Goal: Task Accomplishment & Management: Use online tool/utility

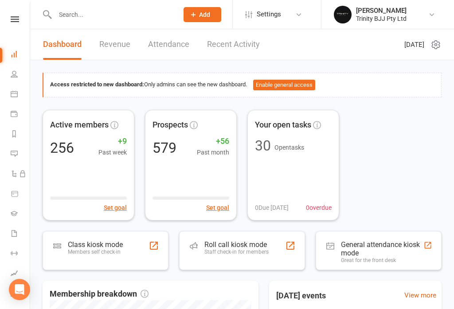
click at [115, 252] on div "Members self check-in" at bounding box center [95, 252] width 55 height 6
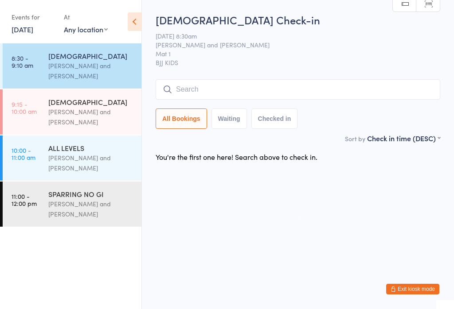
click at [220, 83] on input "search" at bounding box center [298, 89] width 285 height 20
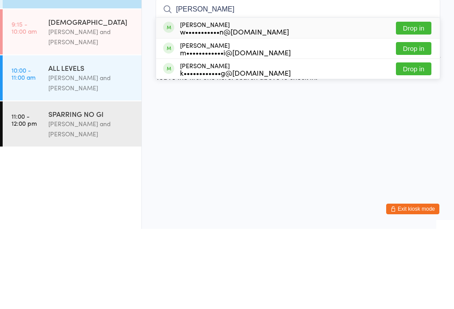
type input "Leo"
click at [415, 122] on button "Drop in" at bounding box center [413, 128] width 35 height 13
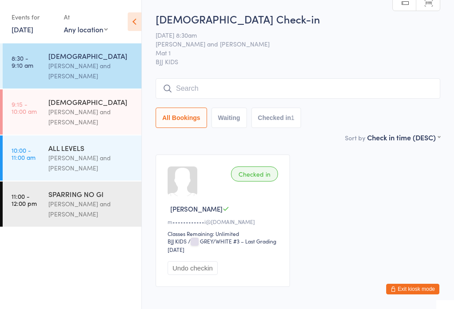
click at [340, 91] on input "search" at bounding box center [298, 88] width 285 height 20
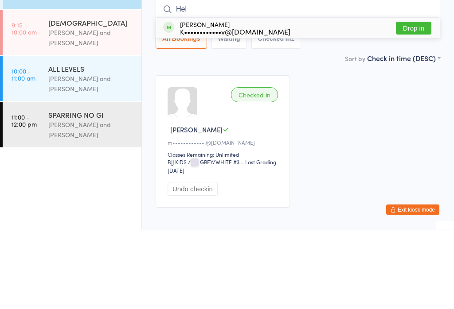
type input "Hel"
click at [425, 102] on button "Drop in" at bounding box center [413, 108] width 35 height 13
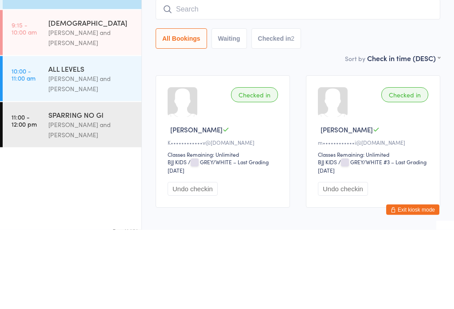
click at [71, 107] on div "[PERSON_NAME] and [PERSON_NAME]" at bounding box center [91, 117] width 86 height 20
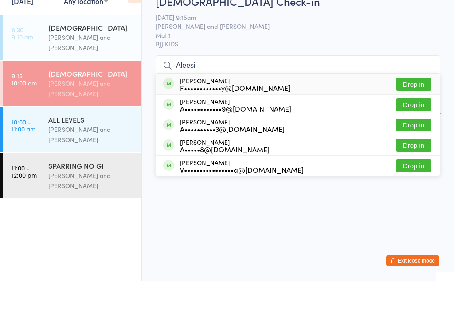
type input "Aleesi"
click at [420, 106] on button "Drop in" at bounding box center [413, 112] width 35 height 13
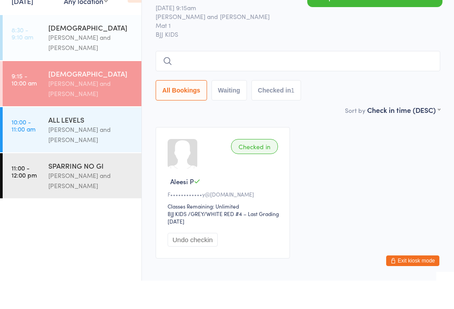
click at [114, 61] on div "[PERSON_NAME] and [PERSON_NAME]" at bounding box center [91, 71] width 86 height 20
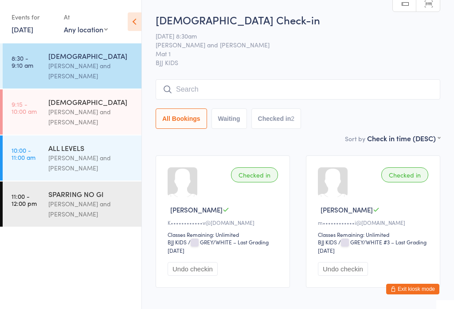
click at [312, 88] on input "search" at bounding box center [298, 89] width 285 height 20
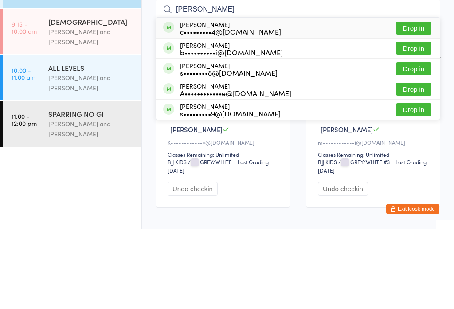
type input "Arthur cass"
click at [415, 122] on button "Drop in" at bounding box center [413, 128] width 35 height 13
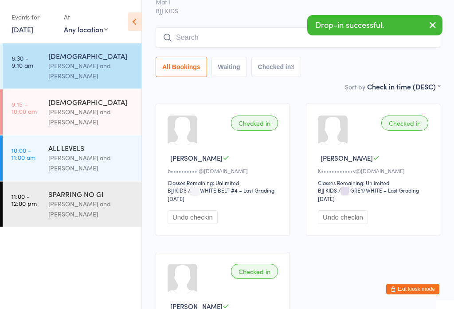
click at [214, 35] on input "search" at bounding box center [298, 37] width 285 height 20
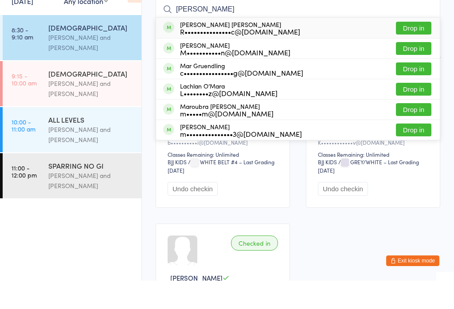
type input "Maria"
click at [414, 50] on button "Drop in" at bounding box center [413, 56] width 35 height 13
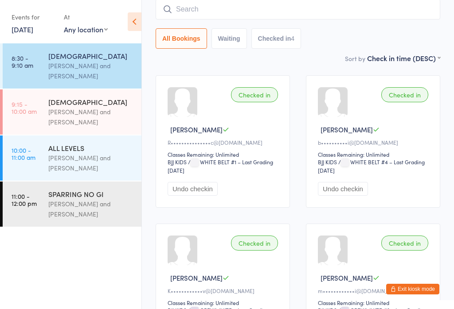
click at [358, 14] on input "search" at bounding box center [298, 9] width 285 height 20
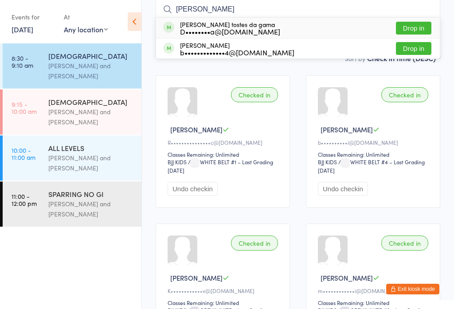
type input "Lucas"
click at [421, 27] on button "Drop in" at bounding box center [413, 28] width 35 height 13
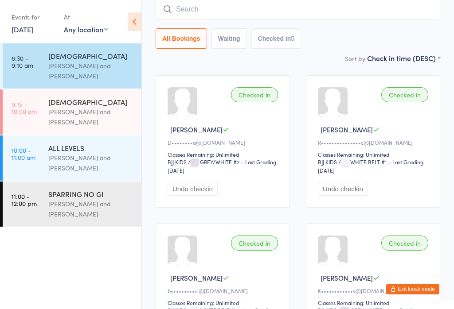
click at [48, 115] on link "9:15 - 10:00 am 6 - 15 YO Otamar Barreto and Marcelo Gomide" at bounding box center [72, 112] width 139 height 45
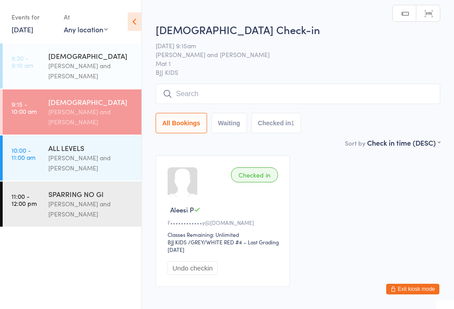
click at [369, 96] on input "search" at bounding box center [298, 94] width 285 height 20
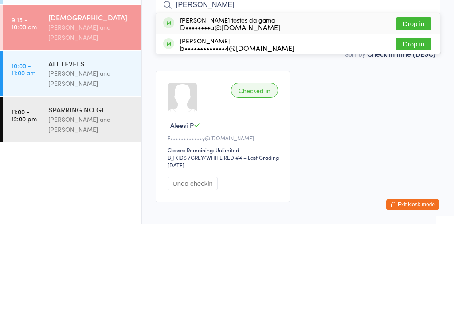
type input "Lucas"
click at [320, 98] on div "Lucas Kai tostes da gama D••••••••a@hotmail.com Drop in" at bounding box center [298, 108] width 284 height 20
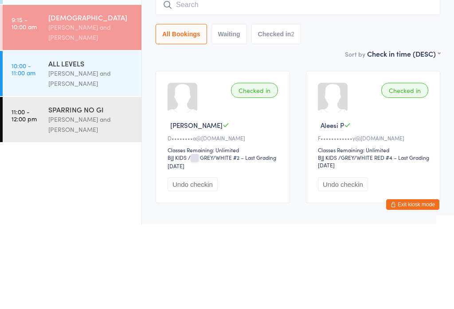
scroll to position [52, 0]
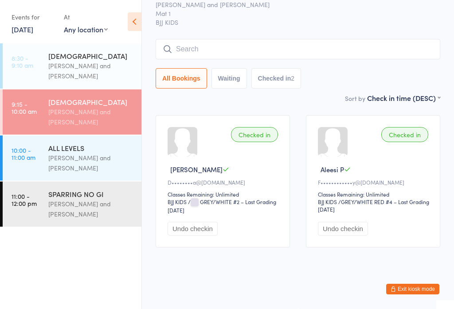
click at [44, 65] on link "8:30 - 9:10 am 3 - 5 YO Otamar Barreto and Marcelo Gomide" at bounding box center [72, 65] width 139 height 45
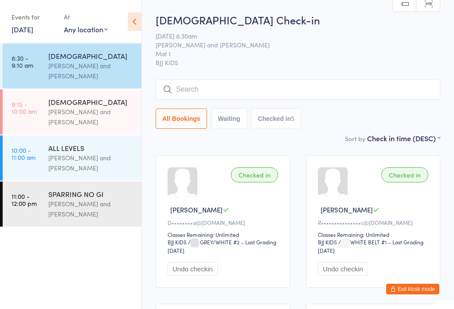
click at [235, 81] on input "search" at bounding box center [298, 89] width 285 height 20
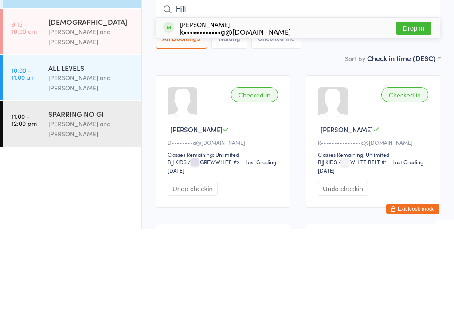
type input "Hill"
click at [417, 102] on button "Drop in" at bounding box center [413, 108] width 35 height 13
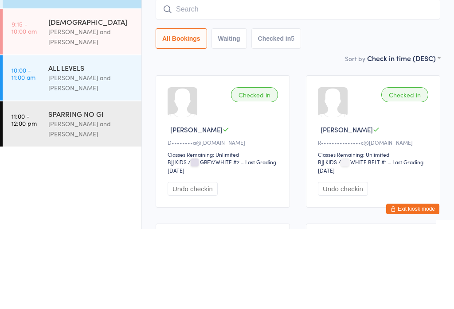
scroll to position [80, 0]
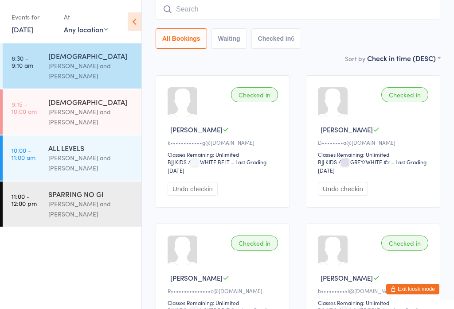
click at [86, 117] on div "Otamar Barreto and Marcelo Gomide" at bounding box center [91, 117] width 86 height 20
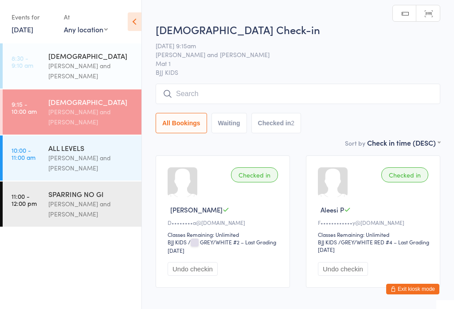
click at [270, 95] on input "search" at bounding box center [298, 94] width 285 height 20
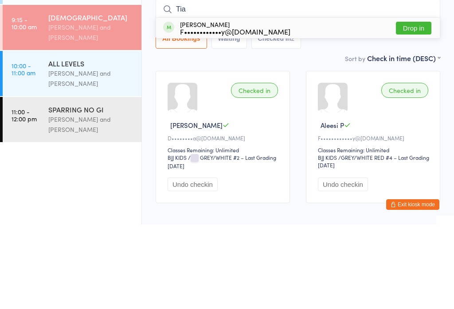
type input "Tia"
click at [221, 113] on div "F••••••••••••y@gmail.com" at bounding box center [235, 116] width 110 height 7
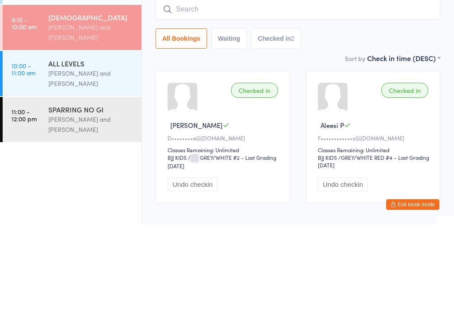
scroll to position [52, 0]
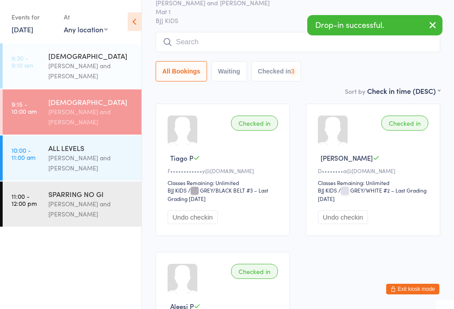
click at [100, 64] on div "Otamar Barreto and Marcelo Gomide" at bounding box center [91, 71] width 86 height 20
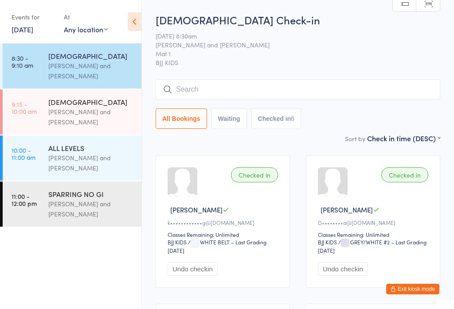
click at [265, 94] on input "search" at bounding box center [298, 89] width 285 height 20
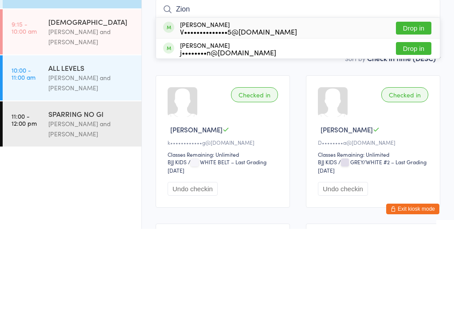
type input "Zion"
click at [425, 102] on button "Drop in" at bounding box center [413, 108] width 35 height 13
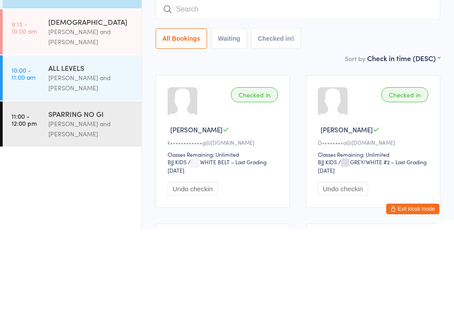
scroll to position [80, 0]
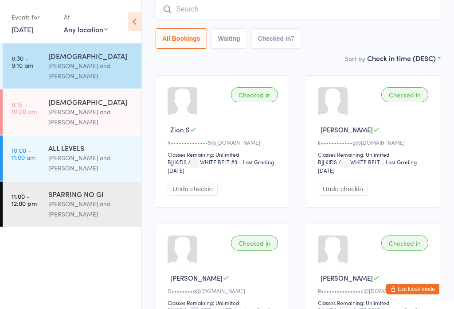
click at [192, 7] on input "search" at bounding box center [298, 9] width 285 height 20
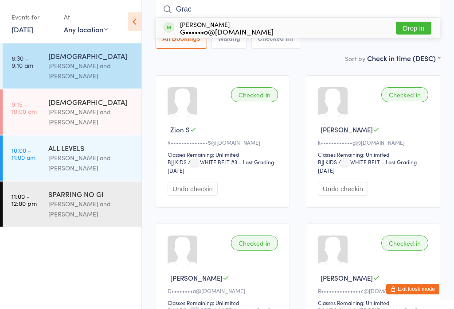
type input "Grac"
click at [409, 31] on button "Drop in" at bounding box center [413, 28] width 35 height 13
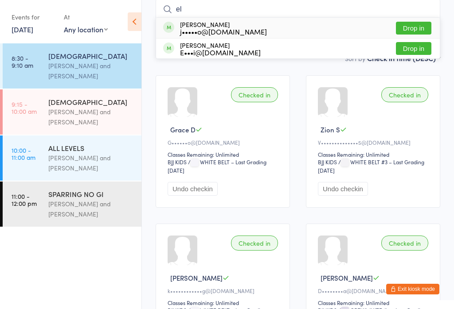
type input "el"
click at [210, 29] on div "j•••••o@88vine.com" at bounding box center [223, 31] width 87 height 7
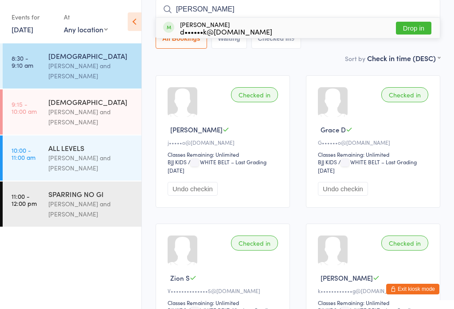
type input "emmel"
click at [200, 33] on div "d••••••k@mac.com" at bounding box center [226, 31] width 92 height 7
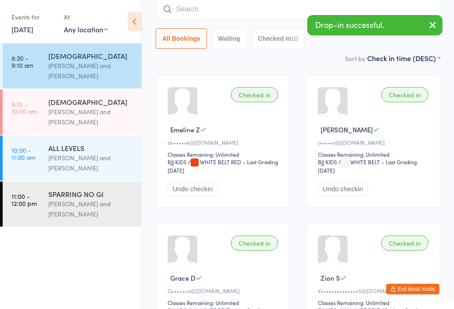
click at [72, 115] on div "Otamar Barreto and Marcelo Gomide" at bounding box center [91, 117] width 86 height 20
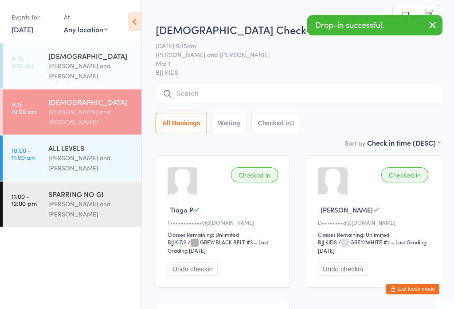
click at [189, 88] on input "search" at bounding box center [298, 94] width 285 height 20
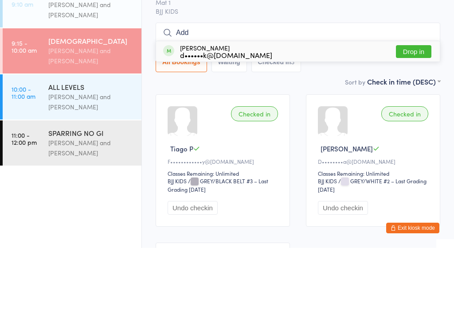
type input "Add"
click at [194, 113] on div "d••••••k@mac.com" at bounding box center [226, 116] width 92 height 7
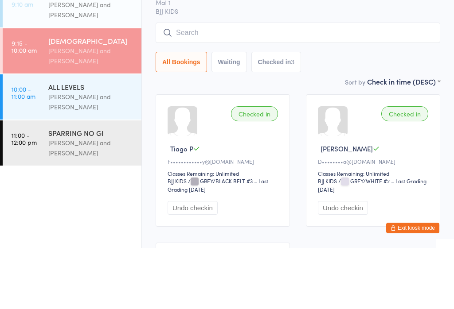
scroll to position [61, 0]
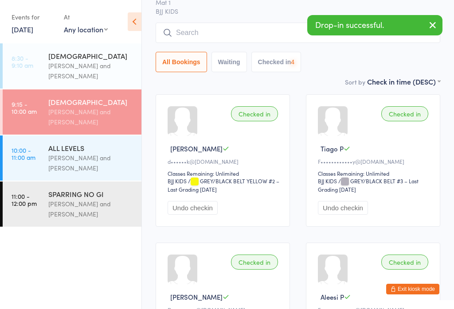
click at [86, 73] on div "Otamar Barreto and Marcelo Gomide" at bounding box center [91, 71] width 86 height 20
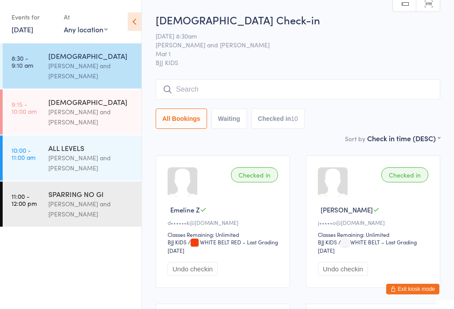
click at [212, 85] on input "search" at bounding box center [298, 89] width 285 height 20
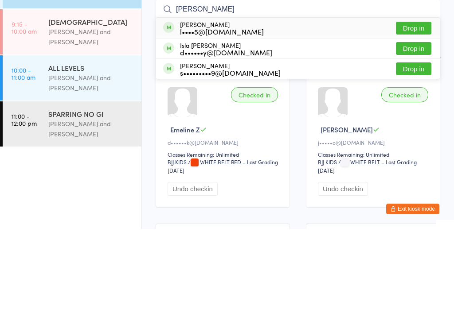
type input "Casey"
click at [254, 98] on div "Finley Casey l••••5@yahoo.com Drop in" at bounding box center [298, 108] width 284 height 20
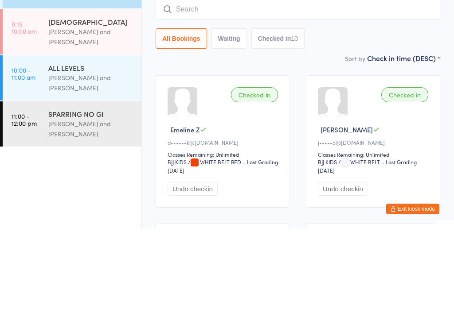
scroll to position [80, 0]
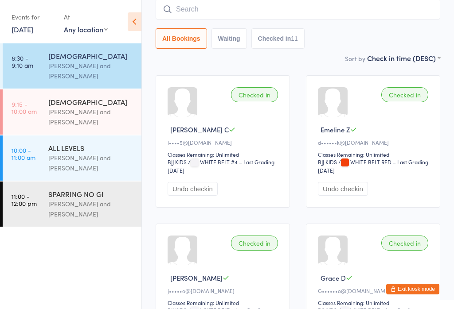
click at [345, 196] on button "Undo checkin" at bounding box center [343, 189] width 50 height 14
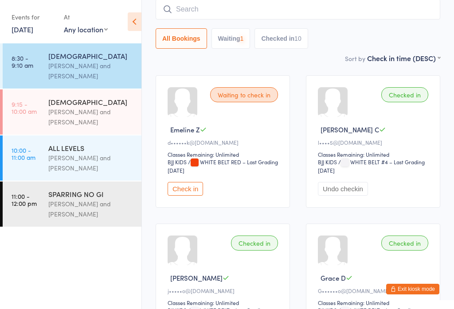
click at [174, 12] on input "search" at bounding box center [298, 9] width 285 height 20
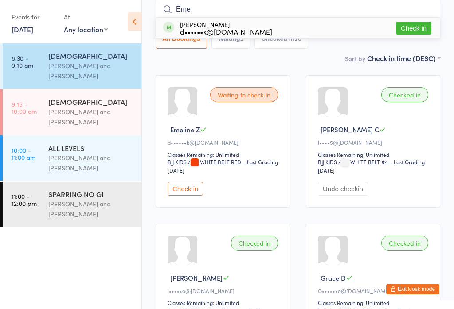
type input "Eme"
click at [417, 24] on button "Check in" at bounding box center [413, 28] width 35 height 13
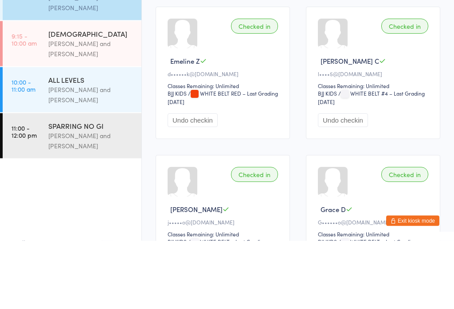
scroll to position [0, 0]
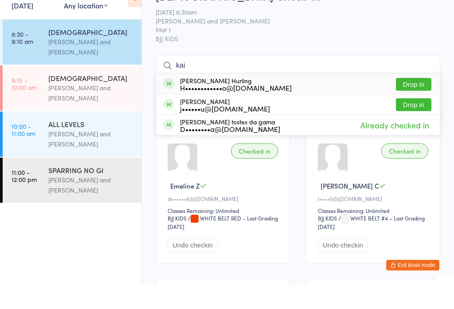
type input "kai"
click at [411, 102] on button "Drop in" at bounding box center [413, 108] width 35 height 13
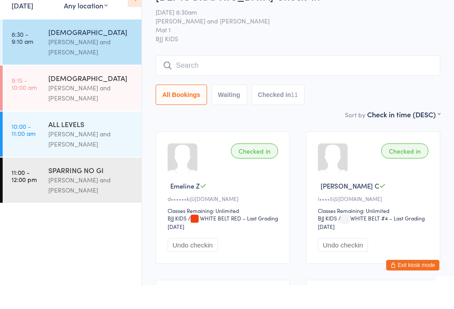
scroll to position [24, 0]
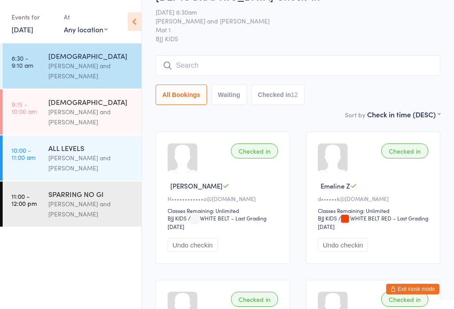
click at [227, 67] on input "search" at bounding box center [298, 65] width 285 height 20
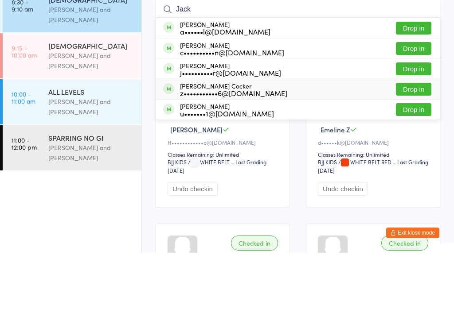
type input "Jack"
click at [324, 136] on div "Jackson Cocker z•••••••••••6@hotmail.com Drop in" at bounding box center [298, 146] width 284 height 20
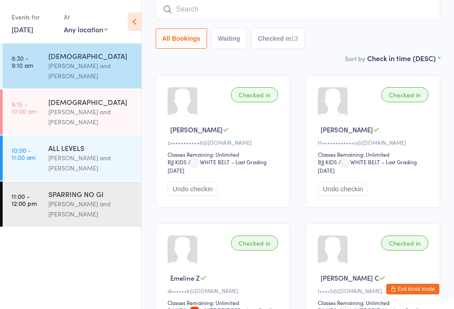
click at [384, 15] on input "search" at bounding box center [298, 9] width 285 height 20
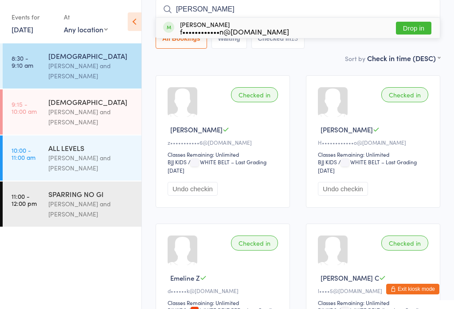
type input "Jess"
click at [412, 25] on button "Drop in" at bounding box center [413, 28] width 35 height 13
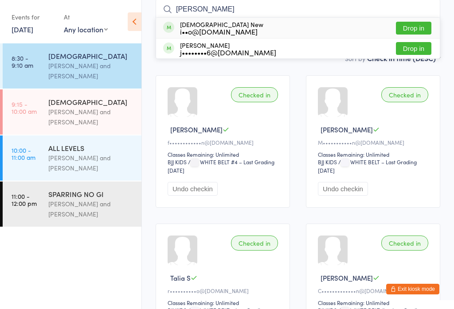
type input "chris"
click at [412, 48] on button "Drop in" at bounding box center [413, 48] width 35 height 13
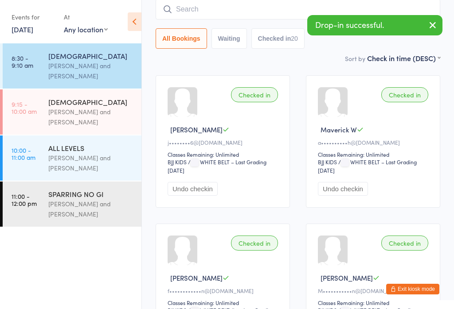
click at [435, 27] on icon "button" at bounding box center [432, 25] width 11 height 11
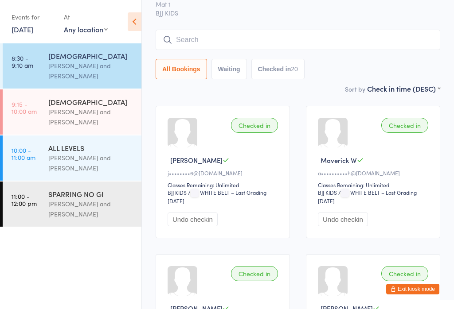
scroll to position [43, 0]
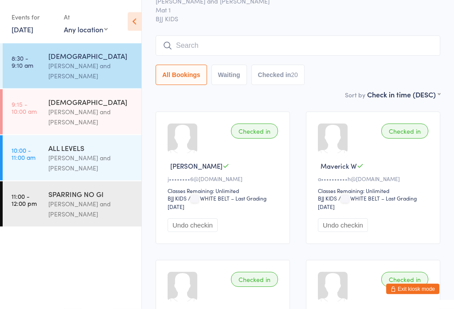
click at [101, 104] on div "[DEMOGRAPHIC_DATA]" at bounding box center [91, 102] width 86 height 10
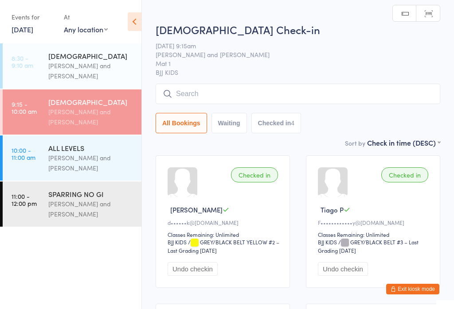
click at [248, 92] on input "search" at bounding box center [298, 94] width 285 height 20
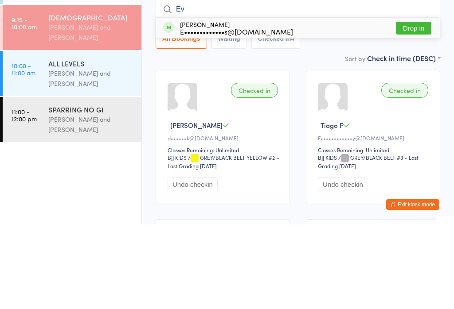
type input "Ev"
click at [418, 106] on button "Drop in" at bounding box center [413, 112] width 35 height 13
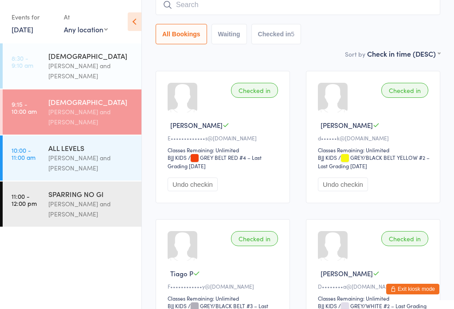
click at [274, 1] on input "search" at bounding box center [298, 5] width 285 height 20
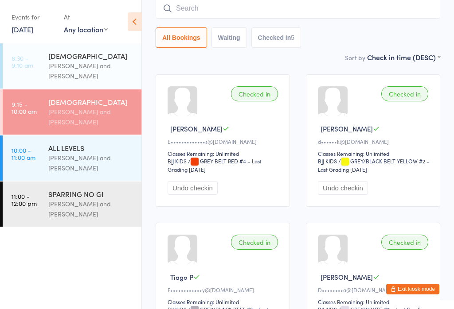
scroll to position [80, 0]
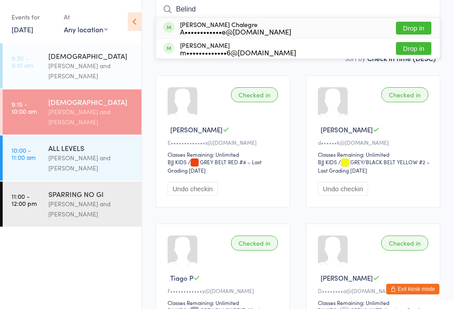
type input "Belind"
click at [418, 29] on button "Drop in" at bounding box center [413, 28] width 35 height 13
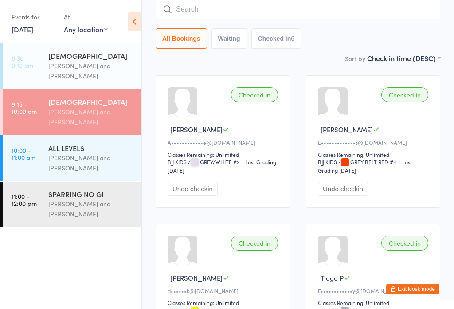
click at [221, 30] on button "Waiting" at bounding box center [228, 38] width 35 height 20
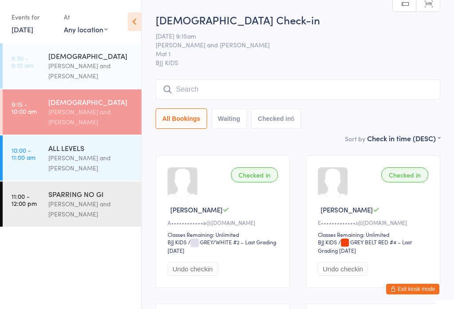
select select "0"
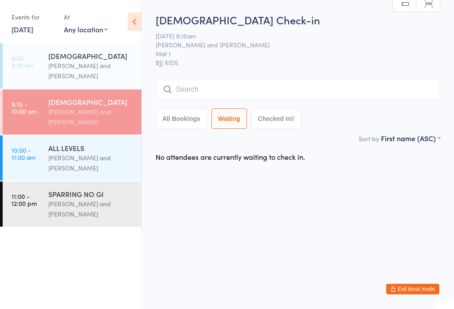
click at [119, 116] on div "Otamar Barreto and Marcelo Gomide" at bounding box center [91, 117] width 86 height 20
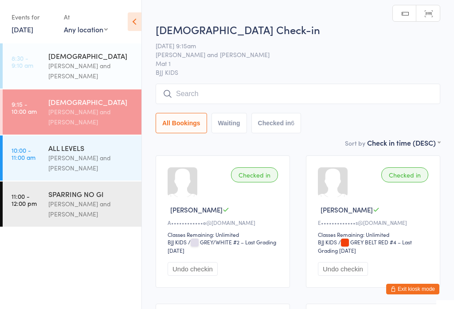
click at [101, 59] on div "3 - 5 YO" at bounding box center [91, 56] width 86 height 10
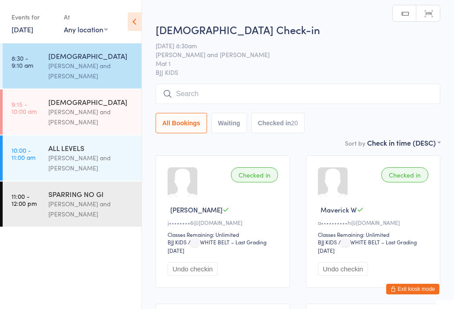
click at [117, 112] on div "Otamar Barreto and Marcelo Gomide" at bounding box center [91, 117] width 86 height 20
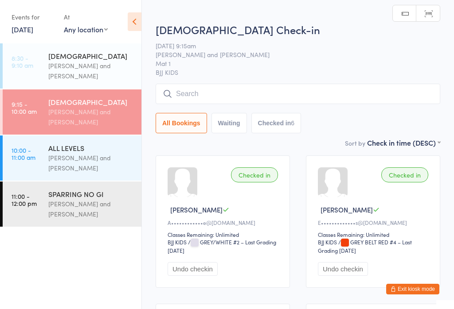
click at [202, 89] on input "search" at bounding box center [298, 94] width 285 height 20
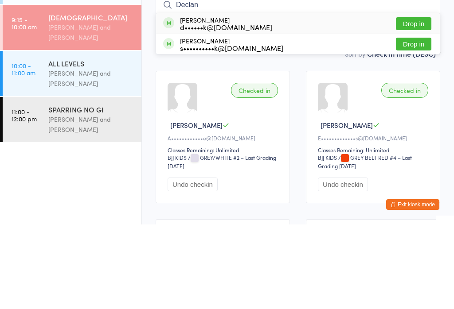
type input "Declan"
click at [423, 102] on button "Drop in" at bounding box center [413, 108] width 35 height 13
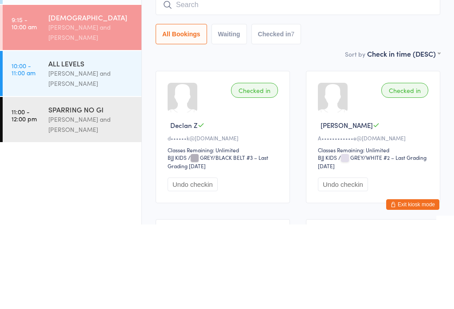
scroll to position [85, 0]
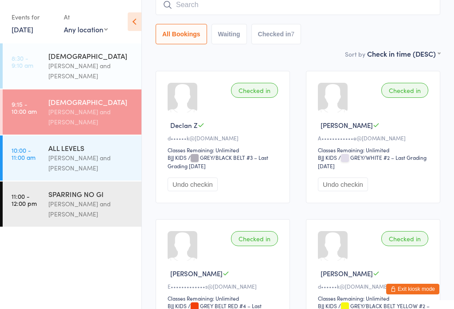
click at [201, 11] on input "search" at bounding box center [298, 5] width 285 height 20
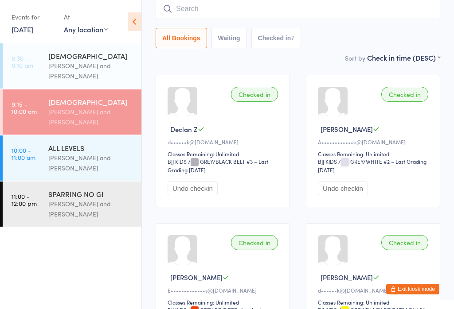
scroll to position [80, 0]
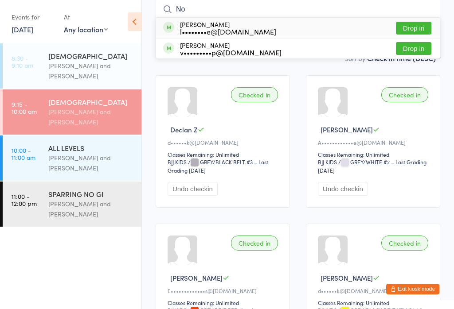
type input "No"
click at [179, 49] on div "Noah Fisher v•••••••••p@hotmail.com" at bounding box center [222, 49] width 118 height 14
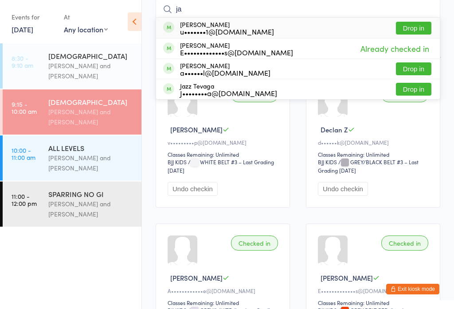
type input "ja"
click at [327, 27] on div "Jahyee Yu u•••••••1@gmail.com Drop in" at bounding box center [298, 28] width 284 height 20
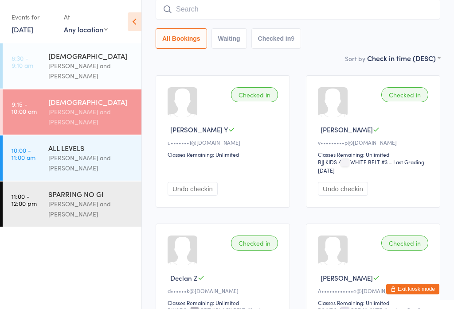
scroll to position [81, 0]
click at [270, 17] on input "search" at bounding box center [298, 9] width 285 height 20
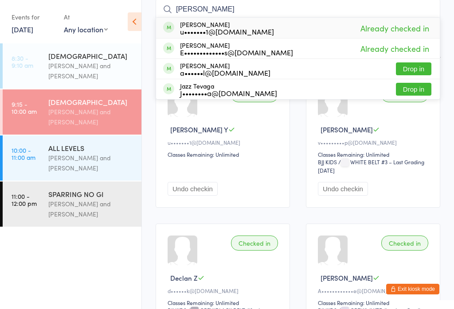
type input "J"
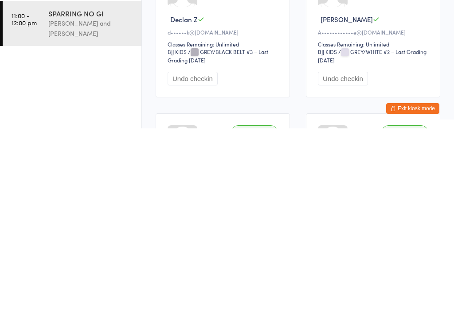
scroll to position [20, 0]
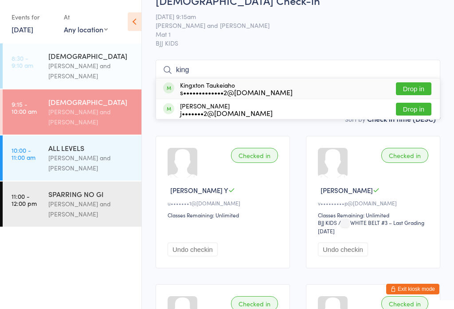
type input "king"
click at [236, 94] on div "s•••••••••••••2@gmail.com" at bounding box center [236, 92] width 113 height 7
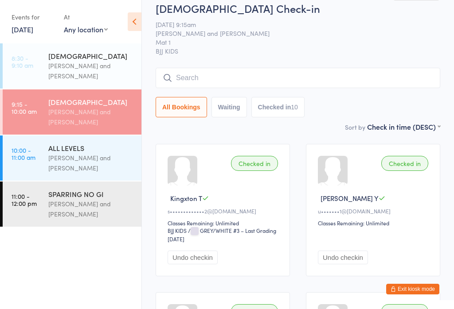
scroll to position [11, 0]
click at [196, 80] on input "search" at bounding box center [298, 78] width 285 height 20
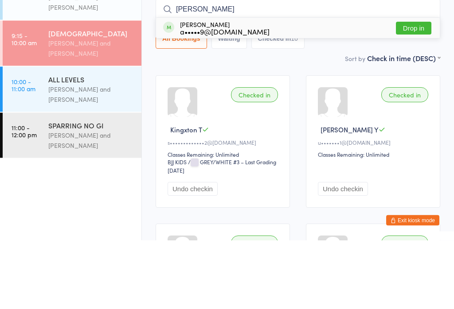
type input "Liz"
click at [418, 91] on button "Drop in" at bounding box center [413, 97] width 35 height 13
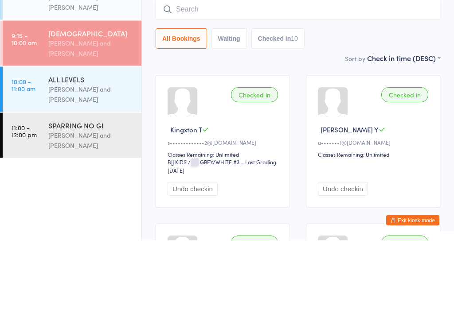
scroll to position [80, 0]
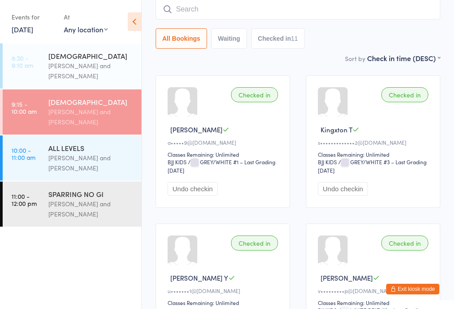
click at [242, 8] on input "search" at bounding box center [298, 9] width 285 height 20
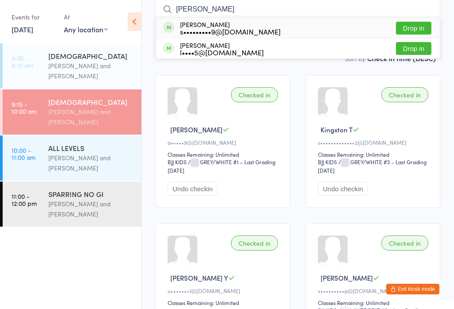
type input "Cass"
click at [227, 29] on div "s•••••••••9@gmail.com" at bounding box center [230, 31] width 101 height 7
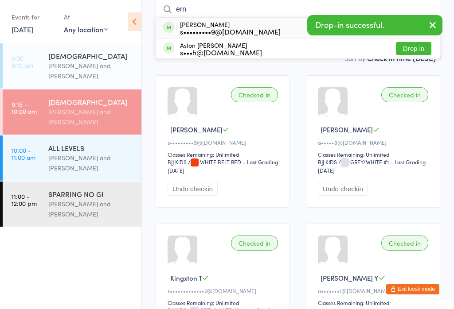
type input "ern"
click at [223, 42] on div "Aston Ahern s•••h@ftlcomms.com.au Drop in" at bounding box center [298, 49] width 284 height 20
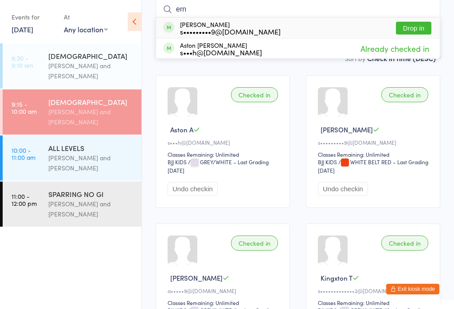
type input "ern"
click at [212, 28] on div "s•••••••••9@gmail.com" at bounding box center [230, 31] width 101 height 7
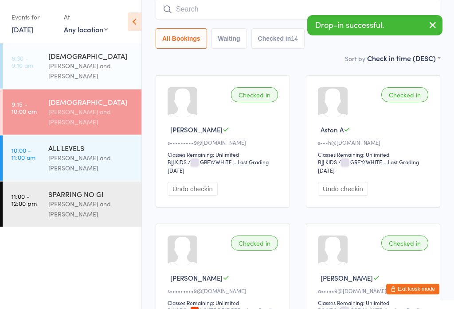
click at [264, 10] on input "search" at bounding box center [298, 9] width 285 height 20
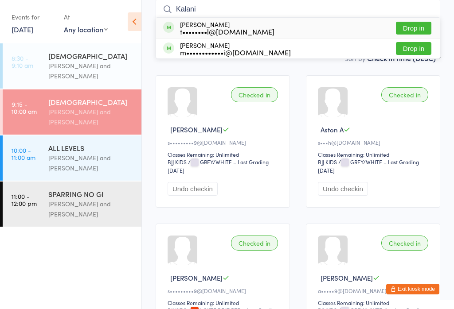
type input "Kalani"
click at [419, 29] on button "Drop in" at bounding box center [413, 28] width 35 height 13
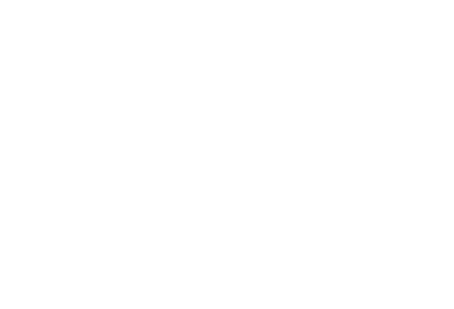
scroll to position [0, 0]
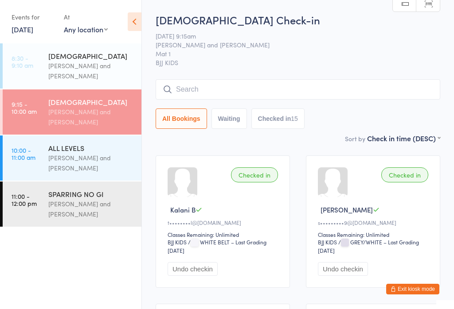
click at [384, 85] on input "search" at bounding box center [298, 89] width 285 height 20
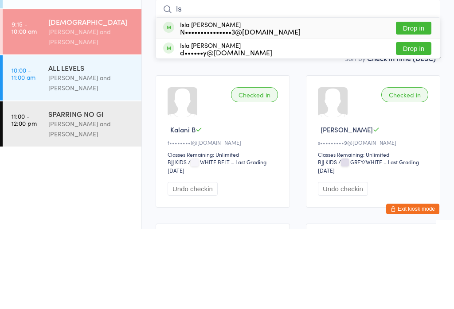
type input "Is"
click at [428, 122] on button "Drop in" at bounding box center [413, 128] width 35 height 13
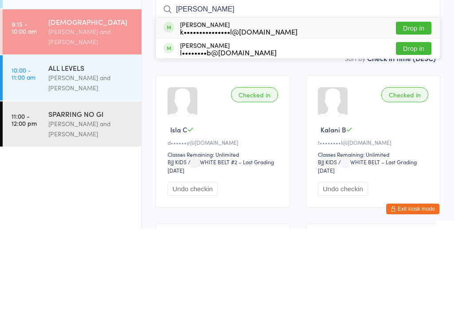
type input "elliot"
click at [416, 102] on button "Drop in" at bounding box center [413, 108] width 35 height 13
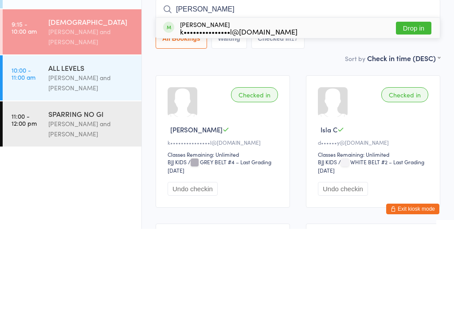
type input "hugo"
click at [423, 98] on div "Hugo Stanwell k•••••••••••••••l@icloud.com Drop in" at bounding box center [298, 108] width 284 height 20
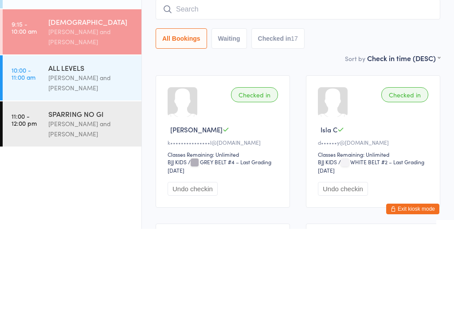
scroll to position [80, 0]
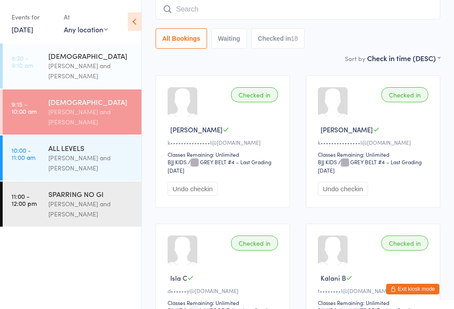
click at [269, 18] on input "search" at bounding box center [298, 9] width 285 height 20
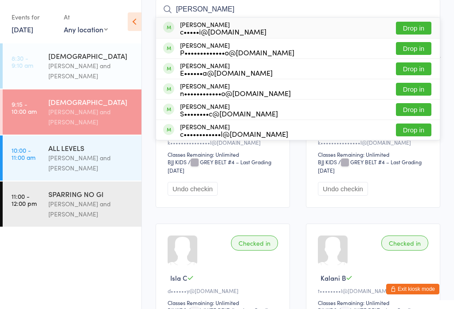
type input "Julio"
click at [265, 33] on div "Julio Rigoti c•••••i@hotmail.com Drop in" at bounding box center [298, 28] width 284 height 20
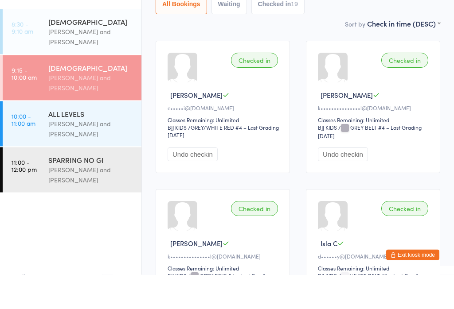
scroll to position [20, 0]
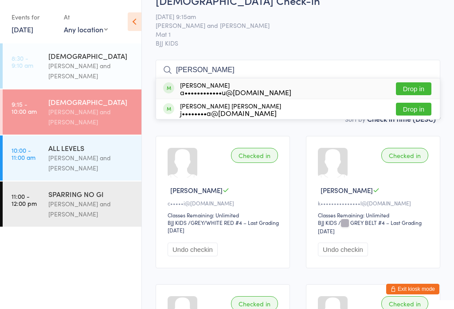
type input "pedro"
click at [426, 86] on button "Drop in" at bounding box center [413, 88] width 35 height 13
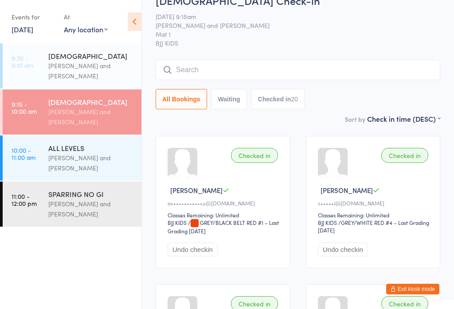
click at [294, 74] on input "search" at bounding box center [298, 70] width 285 height 20
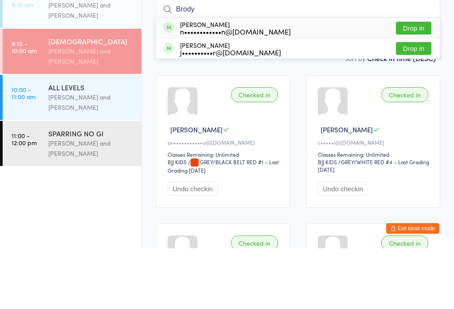
type input "Brody"
click at [413, 82] on button "Drop in" at bounding box center [413, 88] width 35 height 13
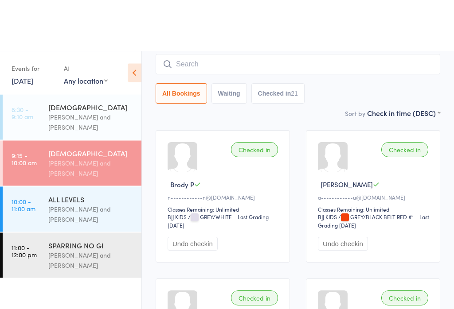
scroll to position [0, 0]
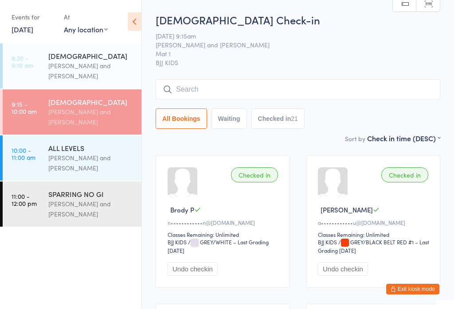
click at [184, 91] on input "search" at bounding box center [298, 89] width 285 height 20
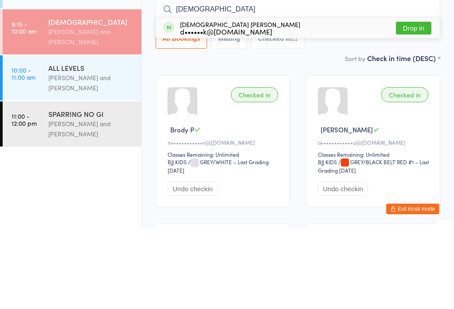
type input "Indianna"
click at [407, 102] on button "Drop in" at bounding box center [413, 108] width 35 height 13
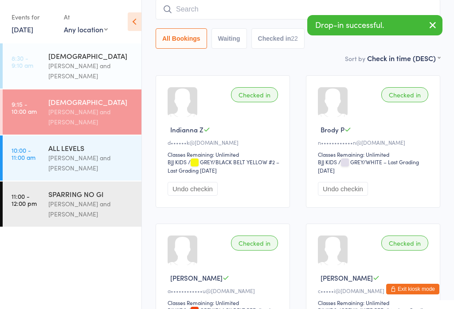
click at [76, 132] on div "6 - 15 YO Otamar Barreto and Marcelo Gomide" at bounding box center [94, 112] width 93 height 45
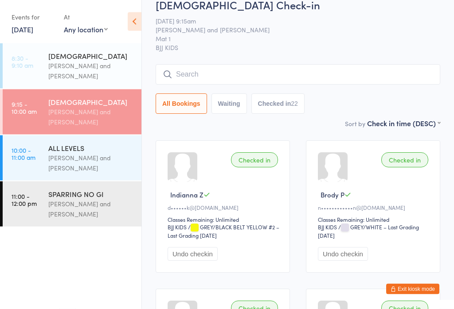
scroll to position [0, 0]
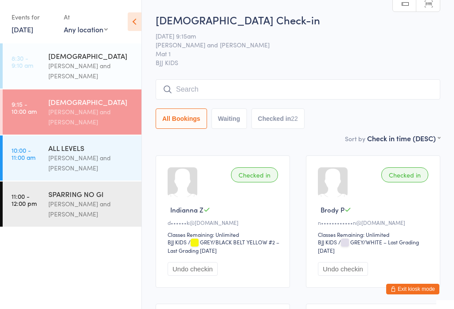
click at [219, 85] on input "search" at bounding box center [298, 89] width 285 height 20
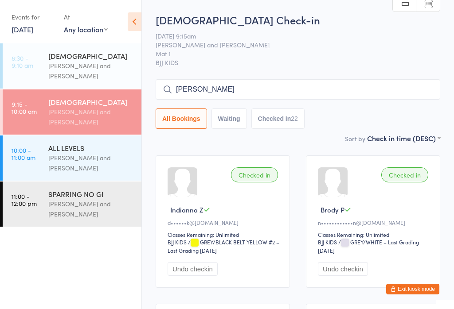
click at [187, 90] on input "Pedro" at bounding box center [298, 89] width 285 height 20
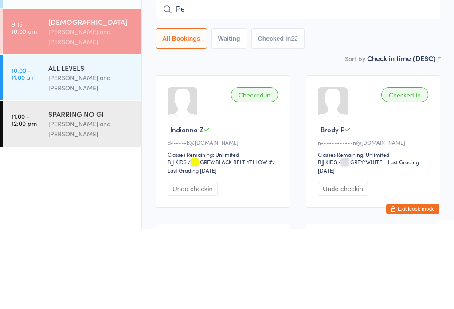
type input "P"
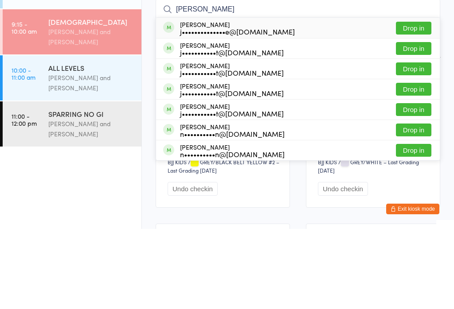
type input "William"
click at [170, 98] on div "William Hopoate j••••••••••••••e@hotmail.com Drop in" at bounding box center [298, 108] width 284 height 20
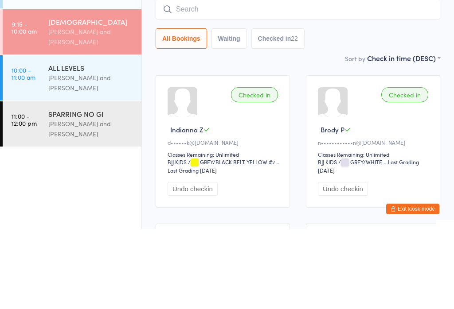
scroll to position [80, 0]
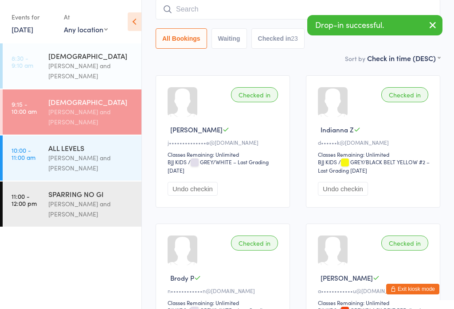
click at [311, 12] on input "search" at bounding box center [298, 9] width 285 height 20
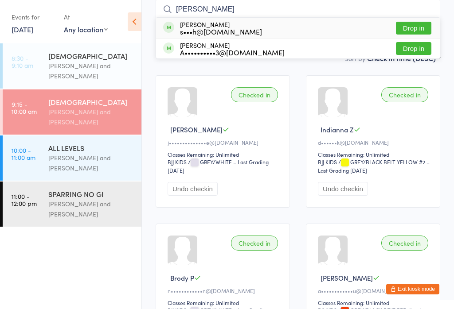
type input "Quinn"
click at [422, 19] on div "Quinn Ahern s•••h@ftlcomms.com.au Drop in" at bounding box center [298, 28] width 284 height 20
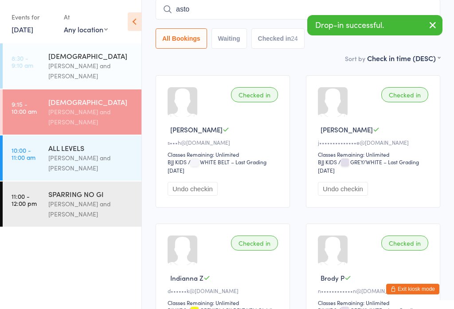
type input "aston"
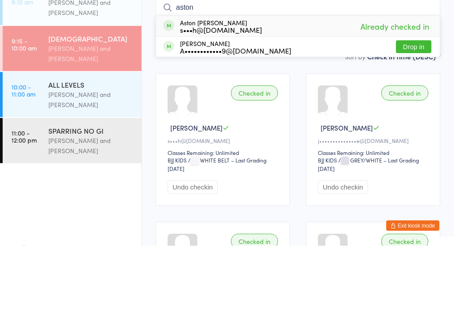
scroll to position [0, 0]
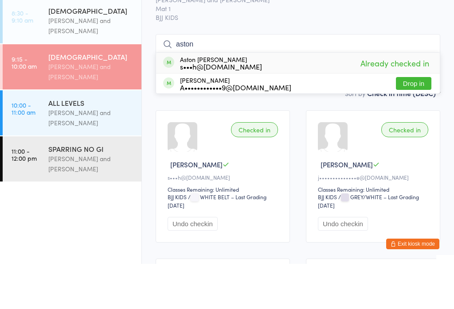
click at [406, 58] on span "BJJ KIDS" at bounding box center [298, 62] width 285 height 9
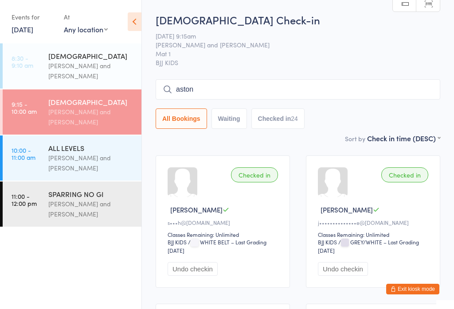
click at [399, 85] on input "aston" at bounding box center [298, 89] width 285 height 20
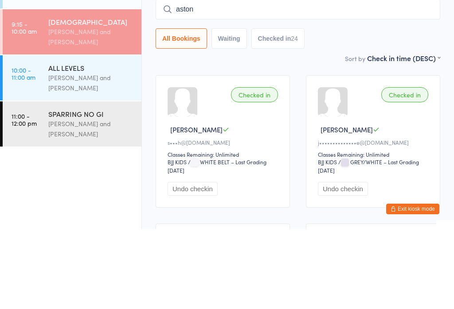
click at [369, 79] on input "aston" at bounding box center [298, 89] width 285 height 20
type input "a"
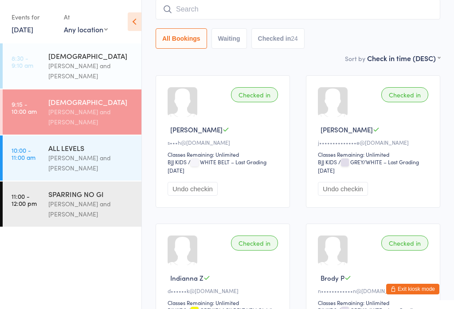
click at [373, 19] on input "search" at bounding box center [298, 9] width 285 height 20
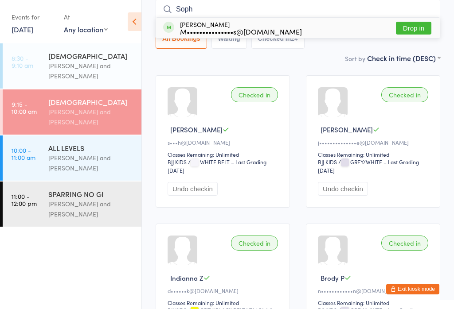
type input "Soph"
click at [417, 29] on button "Drop in" at bounding box center [413, 28] width 35 height 13
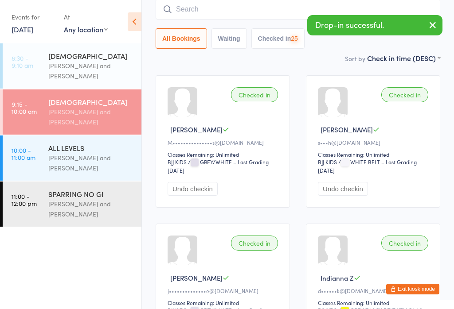
click at [431, 292] on button "Exit kiosk mode" at bounding box center [412, 289] width 53 height 11
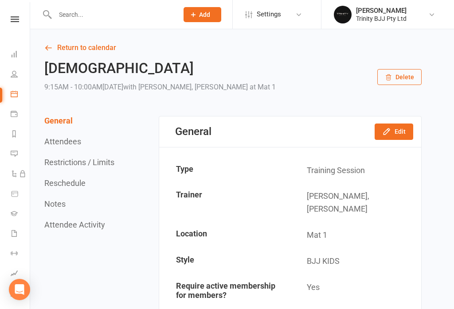
click at [15, 59] on link "Dashboard" at bounding box center [21, 55] width 20 height 20
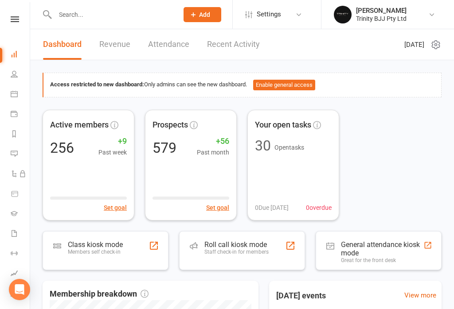
click at [89, 16] on input "text" at bounding box center [112, 14] width 120 height 12
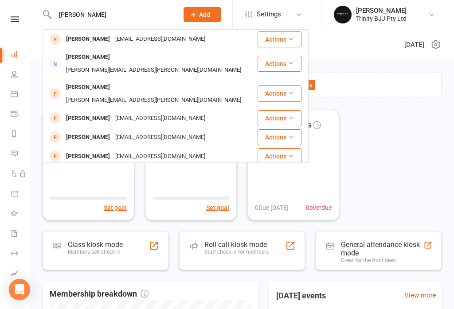
type input "[PERSON_NAME]"
click at [70, 81] on div "[PERSON_NAME]" at bounding box center [87, 87] width 49 height 13
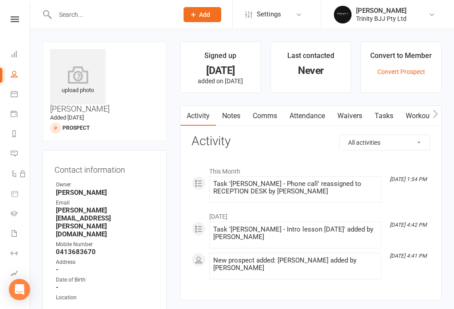
click at [406, 74] on link "Convert Prospect" at bounding box center [401, 71] width 48 height 7
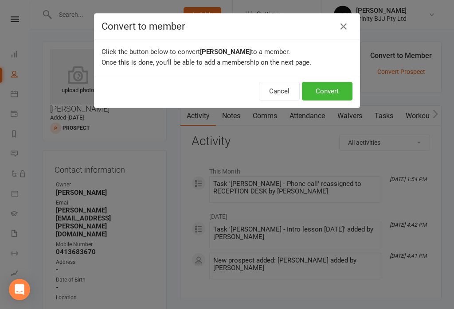
click at [337, 98] on button "Convert" at bounding box center [327, 91] width 51 height 19
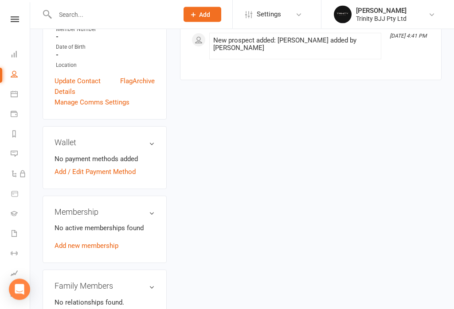
scroll to position [254, 0]
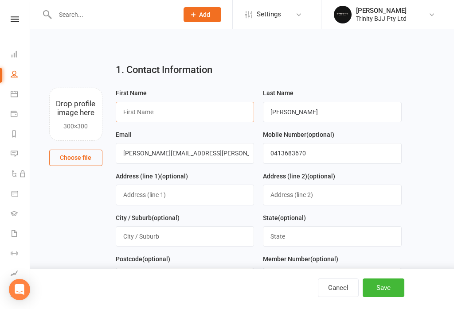
click at [179, 122] on input "text" at bounding box center [185, 112] width 139 height 20
type input "A"
type input "Angus"
click at [344, 107] on input "[PERSON_NAME]" at bounding box center [332, 112] width 139 height 20
click at [367, 118] on input "[PERSON_NAME]" at bounding box center [332, 112] width 139 height 20
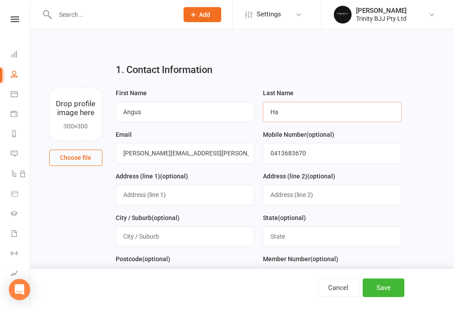
type input "H"
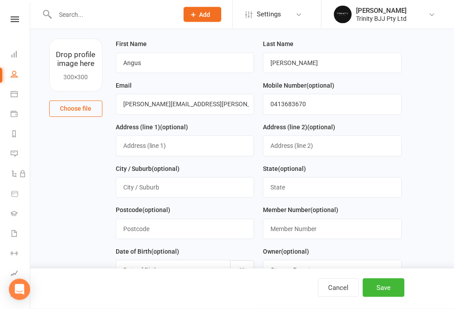
scroll to position [49, 0]
type input "[PERSON_NAME]"
click at [391, 298] on button "Save" at bounding box center [384, 288] width 42 height 19
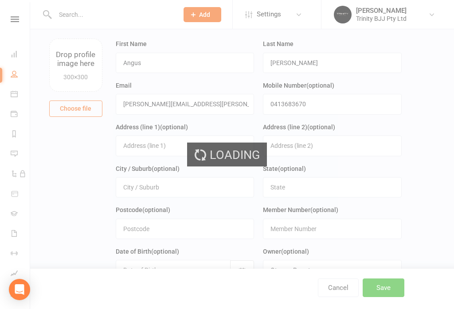
scroll to position [0, 0]
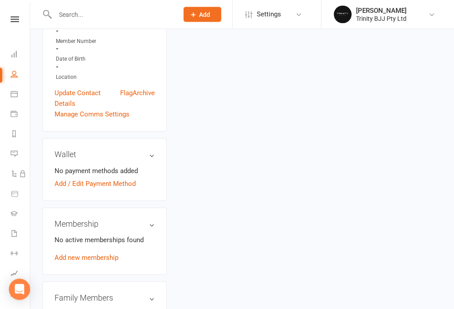
scroll to position [236, 0]
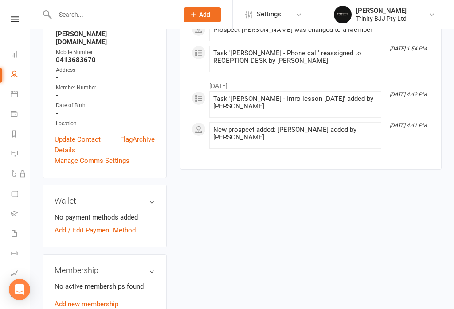
scroll to position [193, 0]
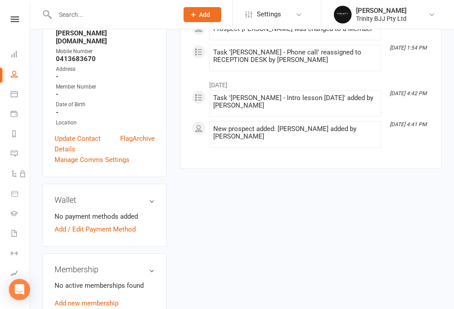
click at [118, 224] on link "Add / Edit Payment Method" at bounding box center [95, 229] width 81 height 11
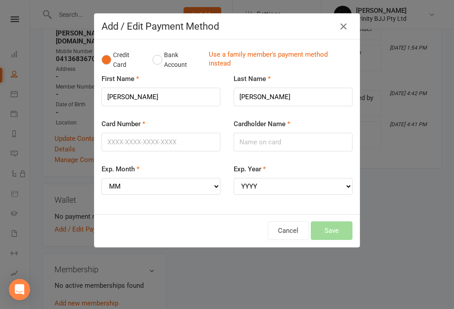
click at [286, 222] on button "Cancel" at bounding box center [288, 231] width 41 height 19
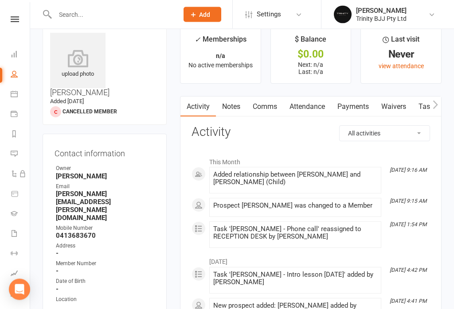
click at [391, 106] on link "Waivers" at bounding box center [393, 107] width 37 height 20
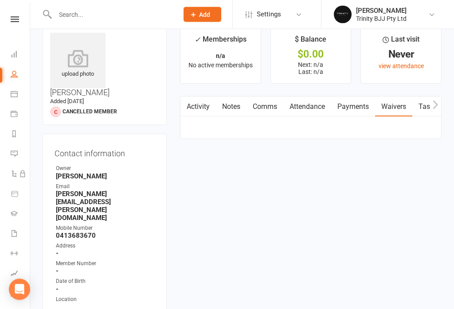
scroll to position [16, 0]
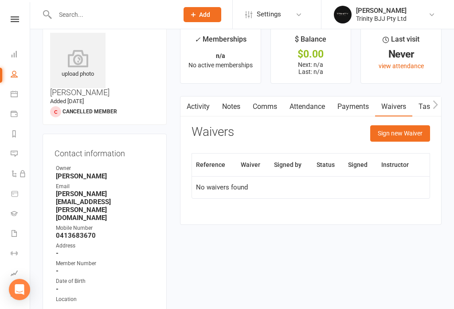
click at [409, 130] on button "Sign new Waiver" at bounding box center [400, 133] width 60 height 16
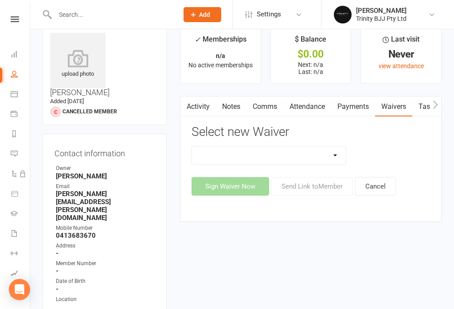
click at [313, 156] on select "INTRO LESSON FORM MEMBERSHIP AGREEMENT MEMBERSHIP AGREEMENT FOUNDATION Payment …" at bounding box center [269, 156] width 154 height 18
select select "11525"
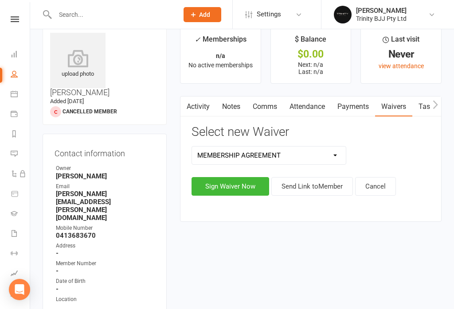
click at [248, 186] on button "Sign Waiver Now" at bounding box center [231, 186] width 78 height 19
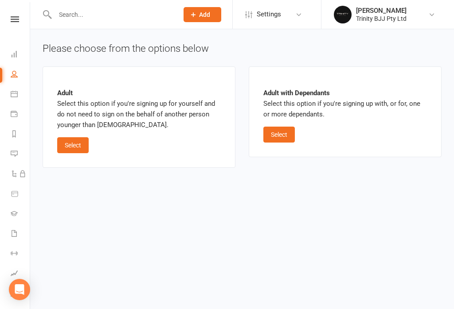
click at [287, 135] on button "Select" at bounding box center [278, 135] width 31 height 16
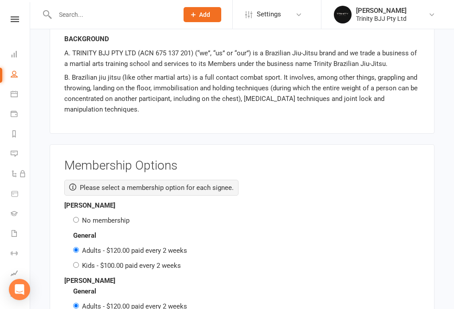
click at [83, 217] on label "No membership" at bounding box center [105, 221] width 47 height 8
click at [79, 217] on input "No membership" at bounding box center [76, 220] width 6 height 6
radio input "true"
radio input "false"
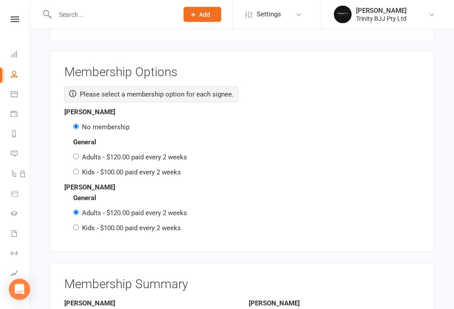
scroll to position [1296, 0]
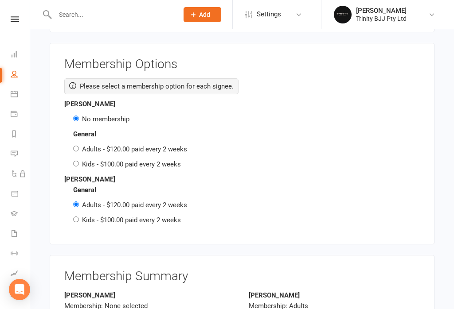
click at [116, 216] on label "Kids - $100.00 paid every 2 weeks" at bounding box center [131, 220] width 99 height 8
click at [79, 217] on input "Kids - $100.00 paid every 2 weeks" at bounding box center [76, 220] width 6 height 6
radio input "true"
radio input "false"
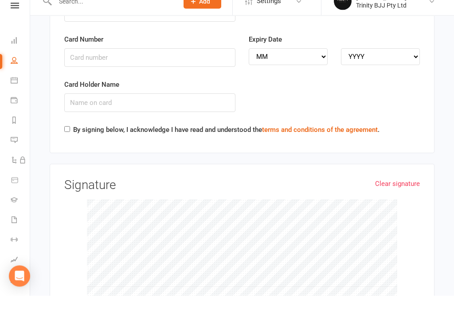
scroll to position [1869, 0]
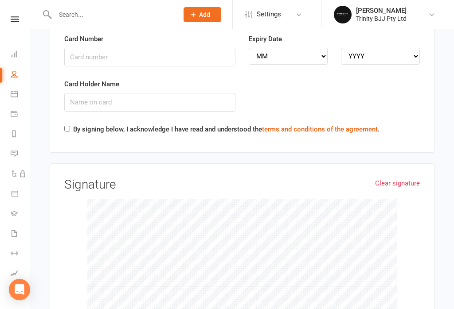
click at [396, 178] on link "Clear signature" at bounding box center [397, 183] width 45 height 11
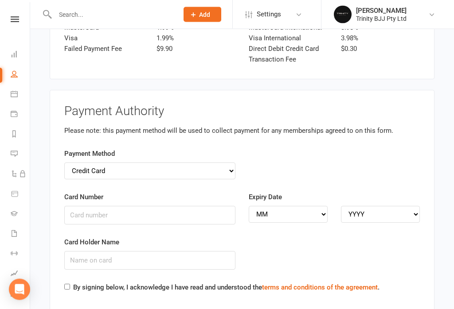
scroll to position [1712, 0]
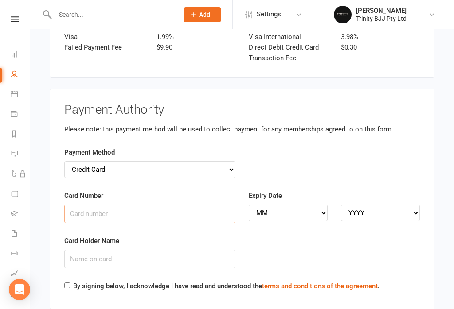
click at [138, 205] on input "Card Number" at bounding box center [149, 214] width 171 height 19
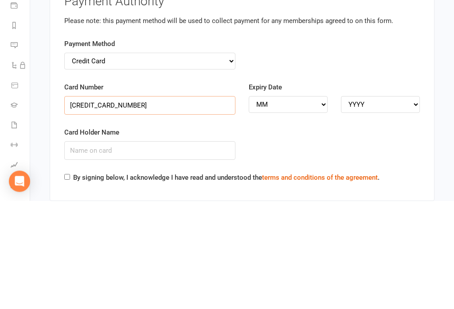
type input "[CREDIT_CARD_NUMBER]"
click at [306, 205] on select "MM 01 02 03 04 05 06 07 08 09 10 11 12" at bounding box center [288, 213] width 79 height 17
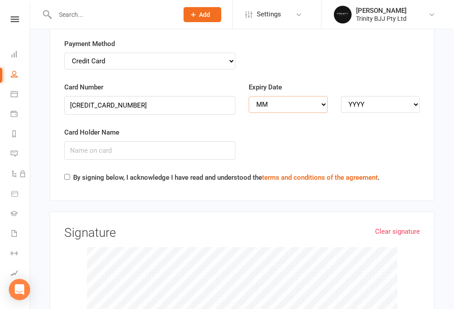
select select "06"
click at [406, 96] on select "YYYY 2025 2026 2027 2028 2029 2030 2031 2032 2033 2034" at bounding box center [380, 104] width 79 height 17
select select "2028"
click at [120, 141] on input "Card Holder Name" at bounding box center [149, 150] width 171 height 19
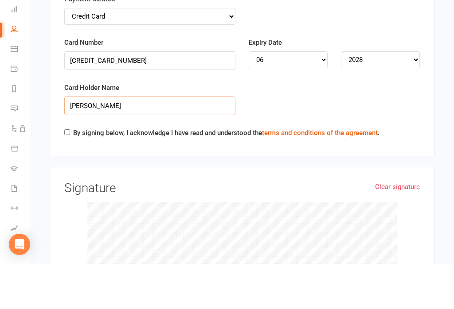
type input "[PERSON_NAME]"
click at [65, 175] on input "By signing below, I acknowledge I have read and understood the terms and condit…" at bounding box center [67, 178] width 6 height 6
checkbox input "true"
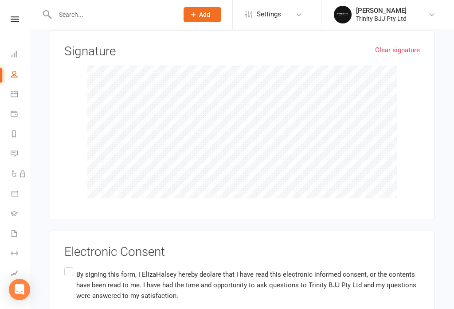
scroll to position [2040, 0]
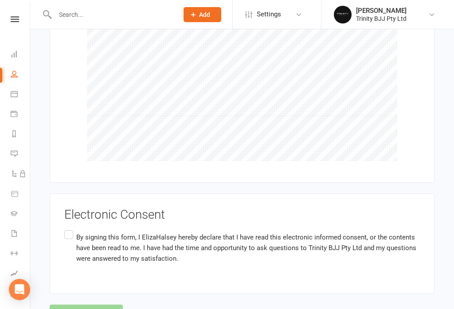
click at [67, 229] on label "By signing this form, I ElizaHalsey hereby declare that I have read this electr…" at bounding box center [242, 248] width 356 height 39
click at [67, 229] on input "By signing this form, I ElizaHalsey hereby declare that I have read this electr…" at bounding box center [67, 229] width 6 height 0
click at [101, 305] on button "Agree & Submit" at bounding box center [86, 314] width 73 height 19
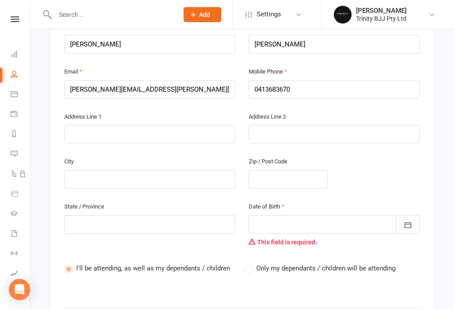
scroll to position [238, 0]
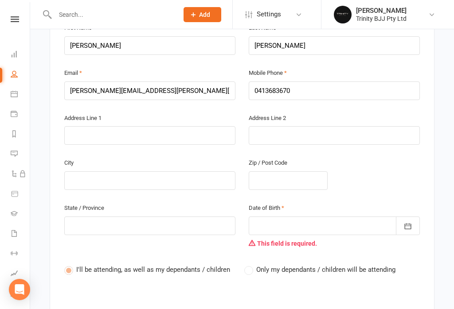
click at [406, 222] on icon "button" at bounding box center [407, 226] width 9 height 9
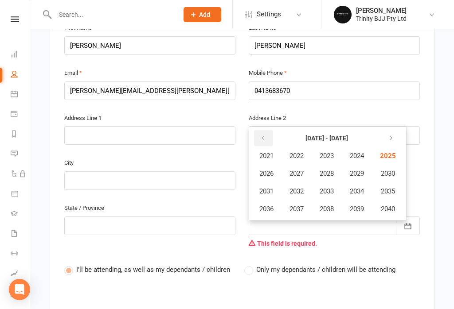
click at [262, 135] on icon "button" at bounding box center [263, 138] width 6 height 7
click at [266, 135] on icon "button" at bounding box center [263, 138] width 6 height 7
click at [394, 205] on span "2000" at bounding box center [387, 209] width 14 height 8
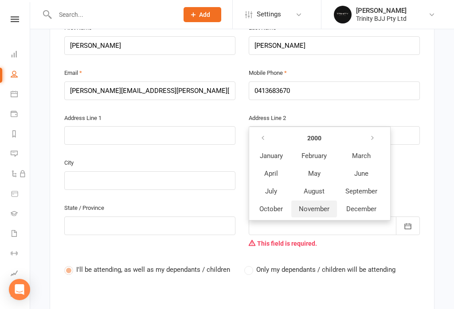
click at [321, 205] on span "November" at bounding box center [314, 209] width 31 height 8
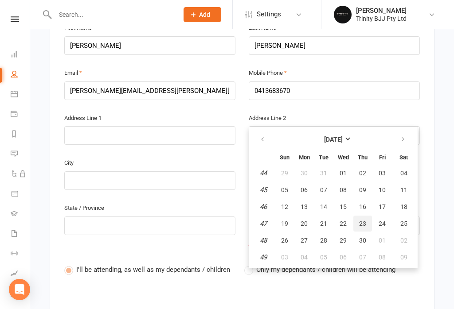
click at [362, 220] on span "23" at bounding box center [362, 223] width 7 height 7
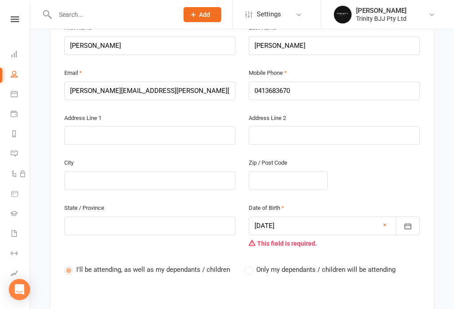
click at [329, 217] on div at bounding box center [334, 226] width 171 height 19
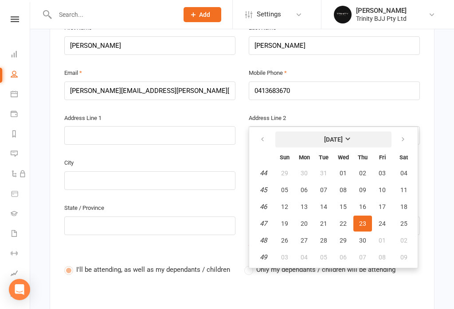
click at [343, 136] on strong "[DATE]" at bounding box center [333, 139] width 19 height 7
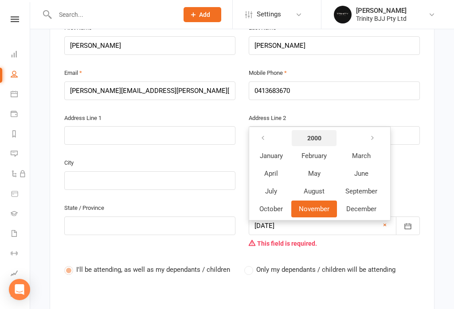
click at [311, 130] on button "2000" at bounding box center [314, 138] width 45 height 16
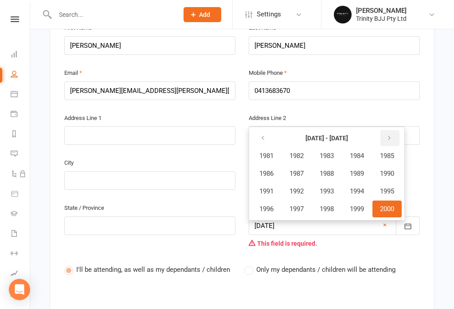
click at [396, 130] on button "button" at bounding box center [389, 138] width 19 height 16
click at [391, 135] on icon "button" at bounding box center [389, 138] width 6 height 7
click at [268, 130] on button "button" at bounding box center [263, 138] width 19 height 16
click at [388, 205] on span "2020" at bounding box center [387, 209] width 14 height 8
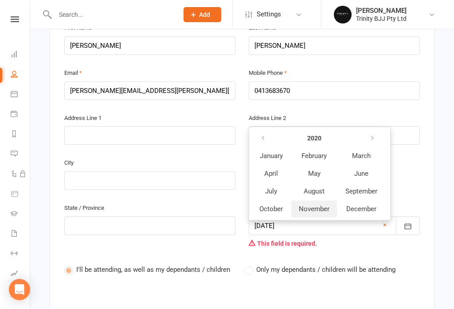
click at [317, 205] on span "November" at bounding box center [314, 209] width 31 height 8
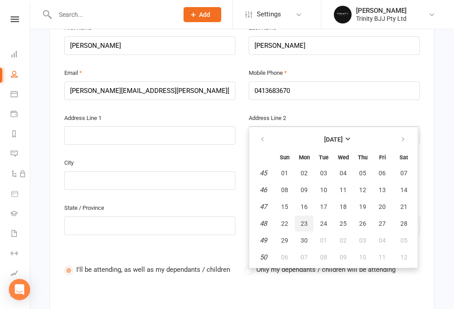
click at [302, 220] on span "23" at bounding box center [304, 223] width 7 height 7
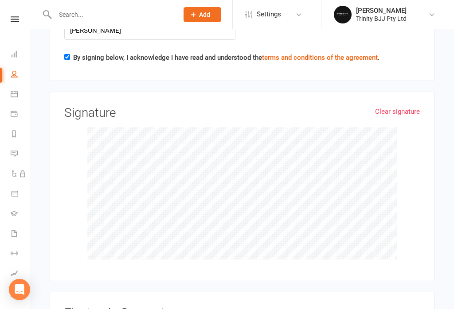
scroll to position [2073, 0]
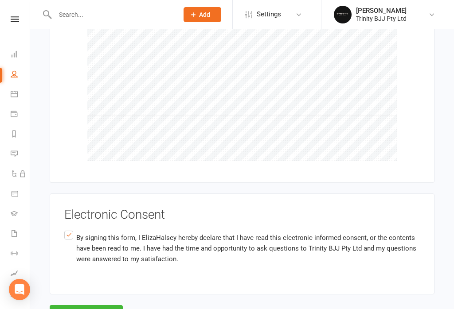
click at [96, 305] on button "Agree & Submit" at bounding box center [86, 314] width 73 height 19
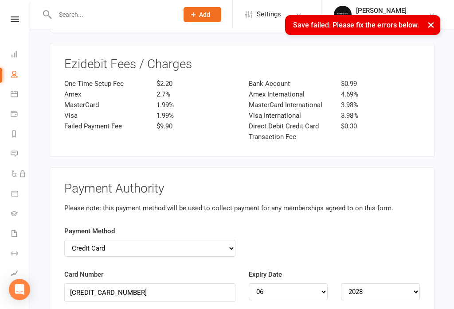
scroll to position [316, 0]
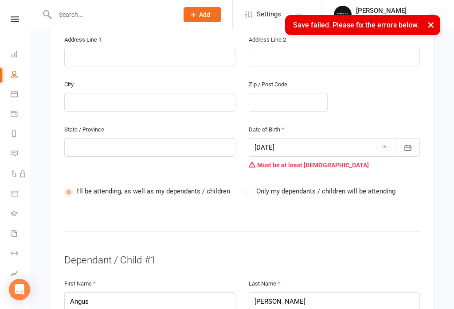
click at [411, 144] on icon "button" at bounding box center [407, 148] width 9 height 9
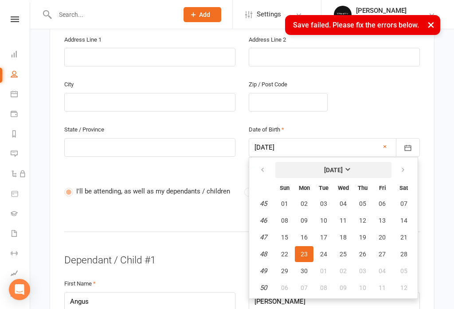
click at [343, 167] on strong "[DATE]" at bounding box center [333, 170] width 19 height 7
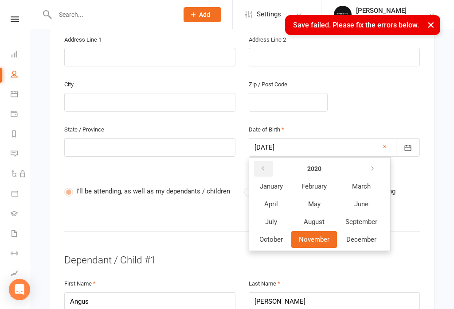
click at [265, 165] on icon "button" at bounding box center [263, 168] width 6 height 7
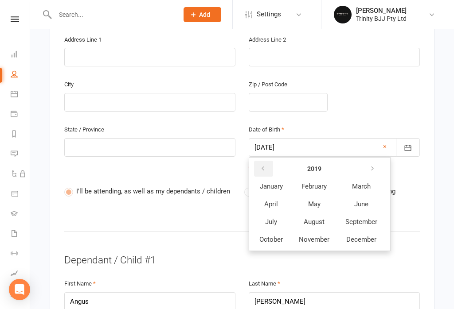
click at [260, 165] on icon "button" at bounding box center [263, 168] width 6 height 7
click at [266, 161] on button "button" at bounding box center [263, 169] width 19 height 16
click at [266, 165] on icon "button" at bounding box center [263, 168] width 6 height 7
click at [263, 165] on icon "button" at bounding box center [263, 168] width 6 height 7
click at [264, 165] on icon "button" at bounding box center [263, 168] width 6 height 7
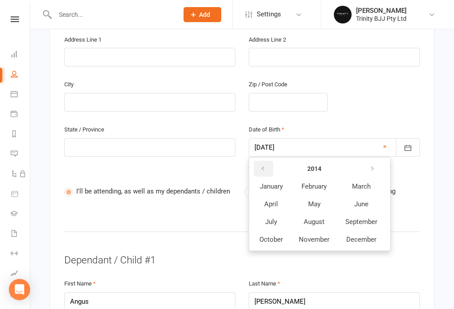
click at [263, 165] on icon "button" at bounding box center [263, 168] width 6 height 7
click at [262, 165] on icon "button" at bounding box center [263, 168] width 6 height 7
click at [263, 165] on icon "button" at bounding box center [263, 168] width 6 height 7
click at [265, 165] on icon "button" at bounding box center [263, 168] width 6 height 7
click at [264, 161] on button "button" at bounding box center [263, 169] width 19 height 16
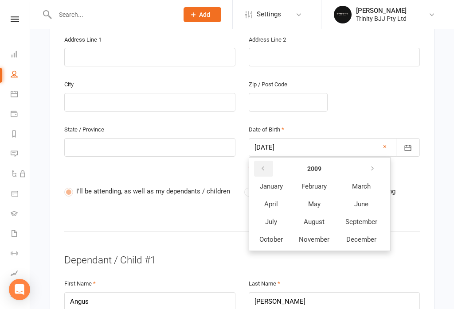
click at [262, 165] on icon "button" at bounding box center [263, 168] width 6 height 7
click at [265, 165] on icon "button" at bounding box center [263, 168] width 6 height 7
click at [261, 165] on icon "button" at bounding box center [263, 168] width 6 height 7
click at [263, 165] on icon "button" at bounding box center [263, 168] width 6 height 7
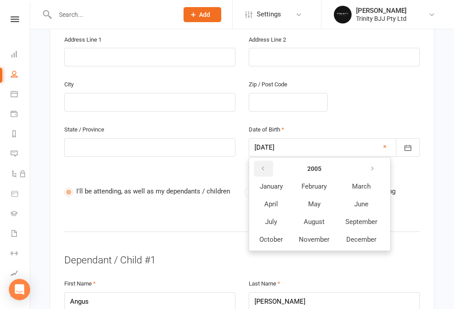
click at [265, 165] on icon "button" at bounding box center [263, 168] width 6 height 7
click at [266, 165] on icon "button" at bounding box center [263, 168] width 6 height 7
click at [266, 161] on button "button" at bounding box center [263, 169] width 19 height 16
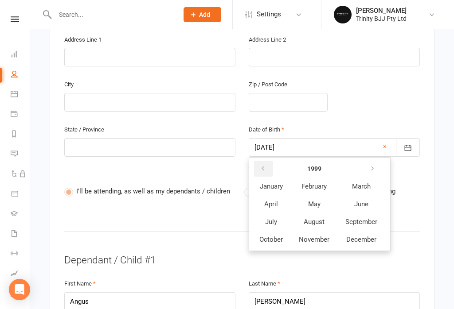
click at [266, 165] on icon "button" at bounding box center [263, 168] width 6 height 7
click at [269, 161] on button "button" at bounding box center [263, 169] width 19 height 16
click at [268, 161] on button "button" at bounding box center [263, 169] width 19 height 16
click at [266, 165] on icon "button" at bounding box center [263, 168] width 6 height 7
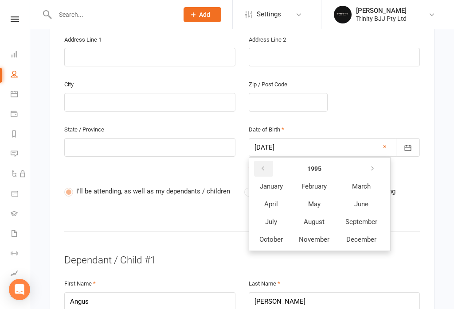
click at [266, 161] on button "button" at bounding box center [263, 169] width 19 height 16
click at [267, 161] on button "button" at bounding box center [263, 169] width 19 height 16
click at [266, 161] on button "button" at bounding box center [263, 169] width 19 height 16
click at [265, 165] on icon "button" at bounding box center [263, 168] width 6 height 7
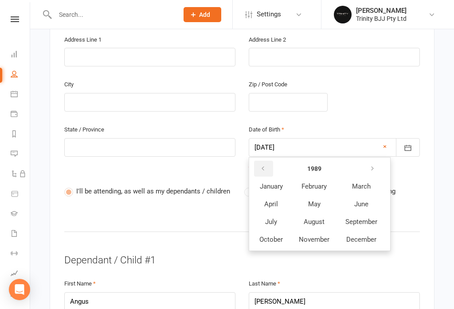
click at [262, 165] on icon "button" at bounding box center [263, 168] width 6 height 7
click at [270, 161] on button "button" at bounding box center [263, 169] width 19 height 16
click at [267, 161] on button "button" at bounding box center [263, 169] width 19 height 16
click at [266, 165] on icon "button" at bounding box center [263, 168] width 6 height 7
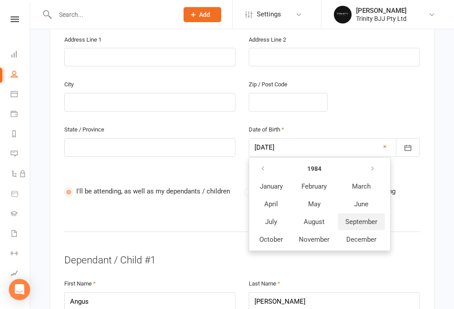
click at [365, 218] on span "September" at bounding box center [361, 222] width 32 height 8
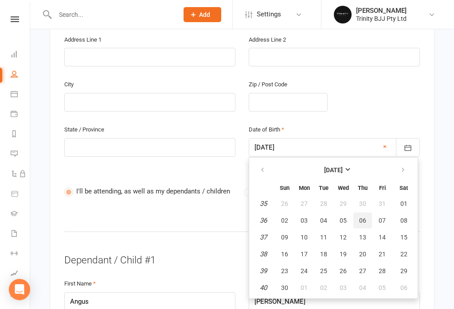
click at [364, 217] on span "06" at bounding box center [362, 220] width 7 height 7
type input "[DATE]"
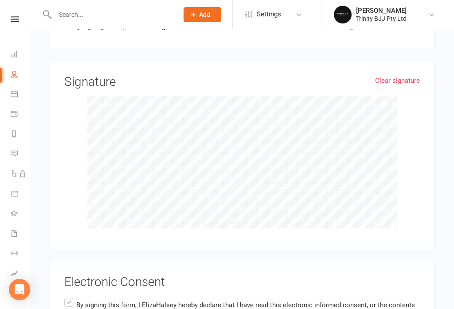
scroll to position [2073, 0]
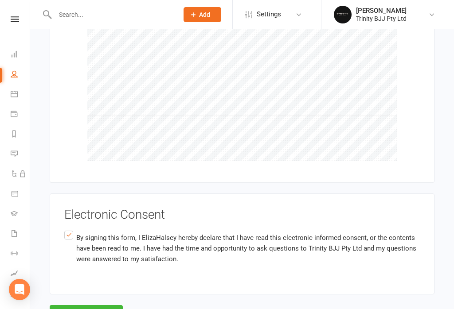
click at [101, 305] on button "Agree & Submit" at bounding box center [86, 314] width 73 height 19
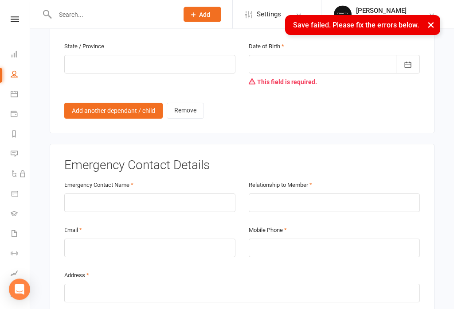
scroll to position [632, 0]
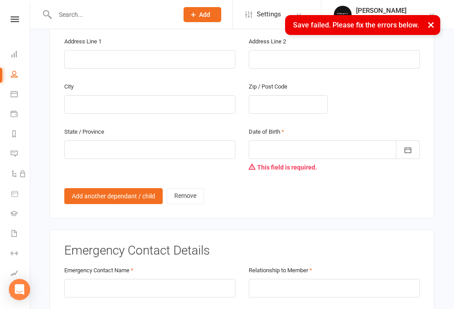
click at [406, 146] on icon "button" at bounding box center [407, 150] width 9 height 9
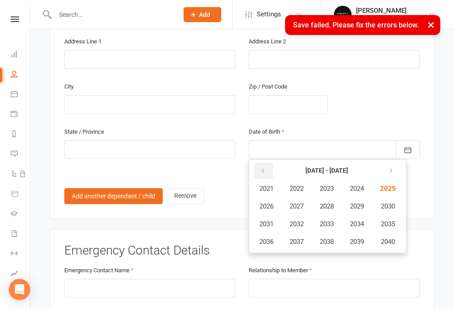
click at [262, 168] on icon "button" at bounding box center [263, 171] width 6 height 7
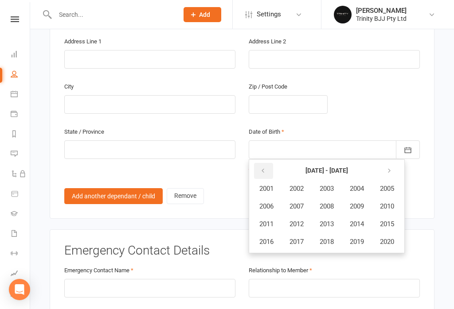
click at [264, 168] on icon "button" at bounding box center [263, 171] width 6 height 7
click at [360, 185] on span "1984" at bounding box center [357, 189] width 14 height 8
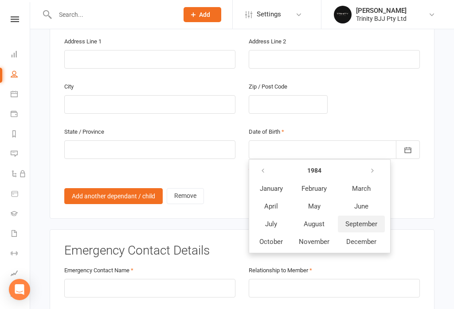
click at [364, 220] on span "September" at bounding box center [361, 224] width 32 height 8
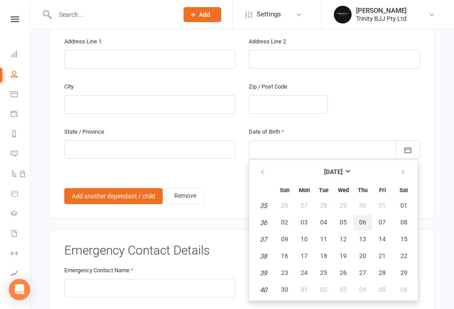
click at [362, 219] on span "06" at bounding box center [362, 222] width 7 height 7
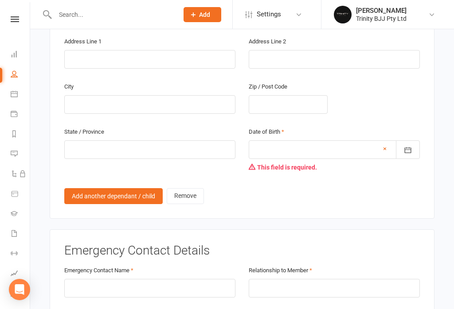
type input "[DATE]"
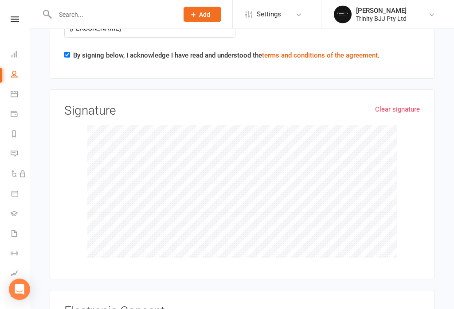
scroll to position [2056, 0]
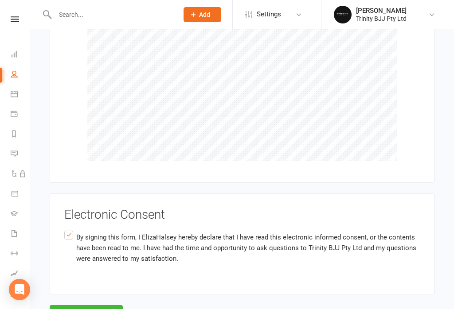
click at [96, 305] on button "Agree & Submit" at bounding box center [86, 314] width 73 height 19
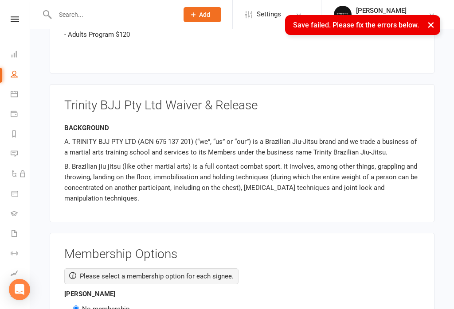
scroll to position [632, 0]
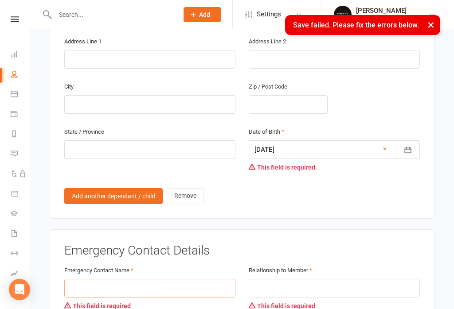
click at [119, 279] on input "text" at bounding box center [149, 288] width 171 height 19
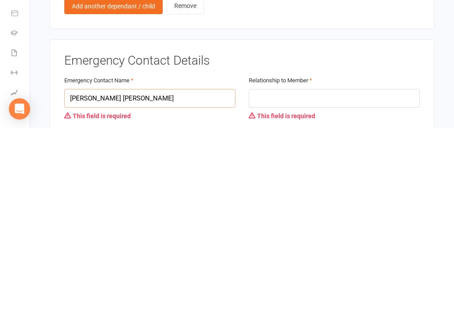
type input "[PERSON_NAME] [PERSON_NAME]"
click at [307, 270] on input "text" at bounding box center [334, 279] width 171 height 19
type input "Father"
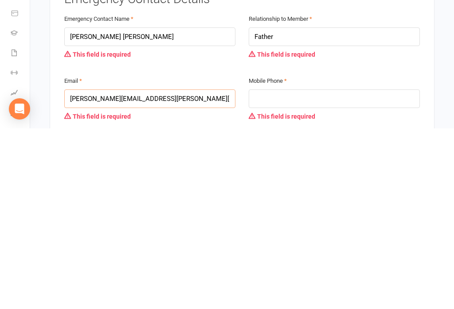
type input "[PERSON_NAME][EMAIL_ADDRESS][PERSON_NAME][DOMAIN_NAME]"
click at [305, 270] on input "tel" at bounding box center [334, 279] width 171 height 19
type input "0408151941"
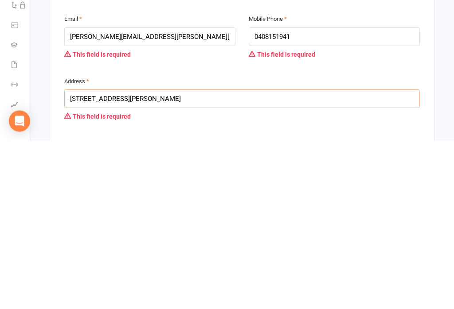
scroll to position [789, 0]
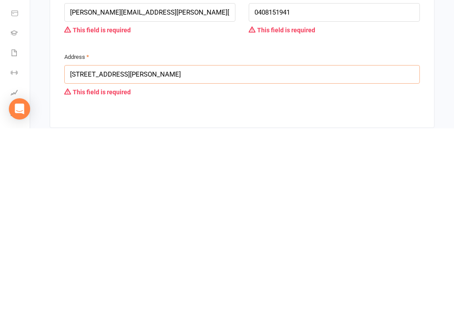
type input "[STREET_ADDRESS][PERSON_NAME]"
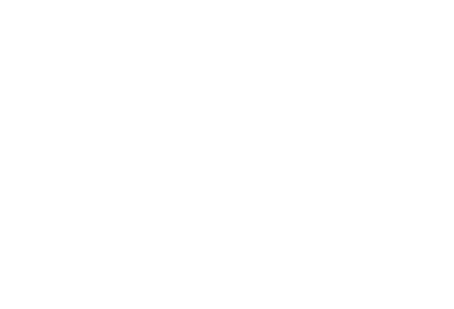
scroll to position [2121, 0]
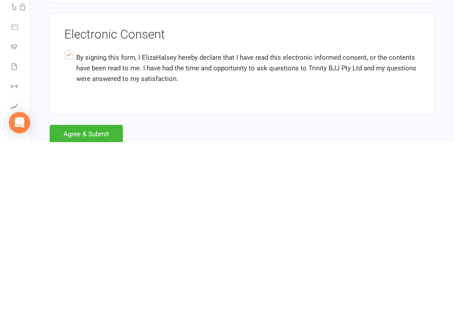
click at [104, 292] on button "Agree & Submit" at bounding box center [86, 301] width 73 height 19
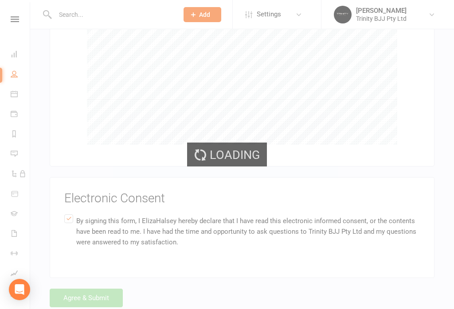
scroll to position [2090, 0]
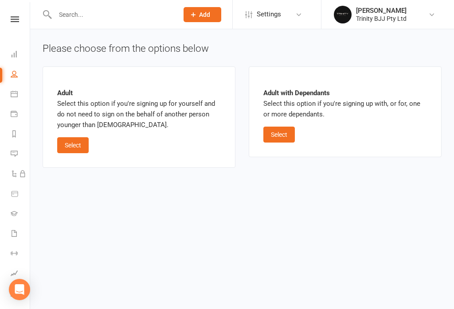
click at [210, 191] on html "Prospect Member Non-attending contact Class / event Appointment Grading event T…" at bounding box center [227, 95] width 454 height 191
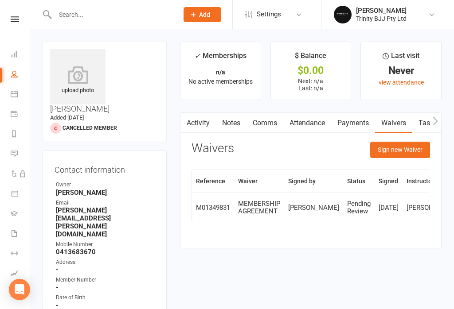
click at [70, 12] on input "text" at bounding box center [112, 14] width 120 height 12
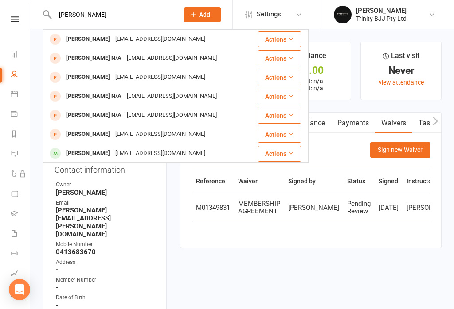
type input "[PERSON_NAME]"
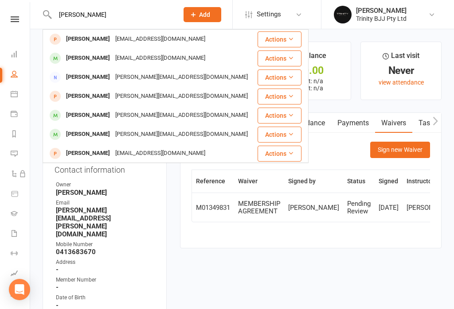
click at [159, 55] on div "[EMAIL_ADDRESS][DOMAIN_NAME]" at bounding box center [160, 58] width 95 height 13
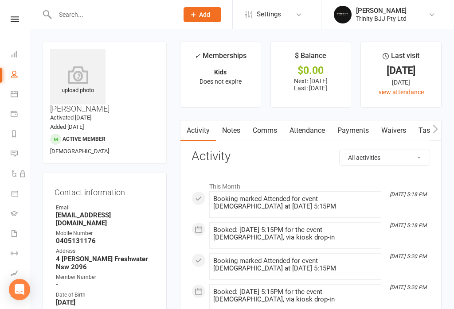
click at [112, 11] on input "text" at bounding box center [112, 14] width 120 height 12
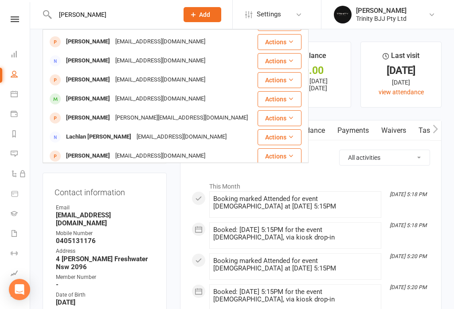
scroll to position [112, 0]
type input "[PERSON_NAME]"
click at [129, 95] on div "[EMAIL_ADDRESS][DOMAIN_NAME]" at bounding box center [160, 98] width 95 height 13
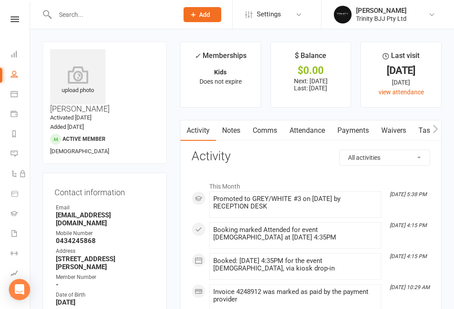
click at [15, 22] on icon at bounding box center [15, 19] width 8 height 6
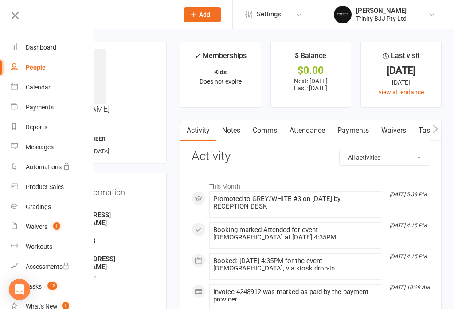
click at [13, 56] on link "Dashboard" at bounding box center [53, 48] width 84 height 20
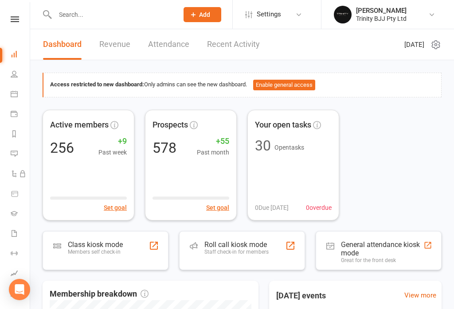
click at [152, 247] on div at bounding box center [154, 246] width 11 height 11
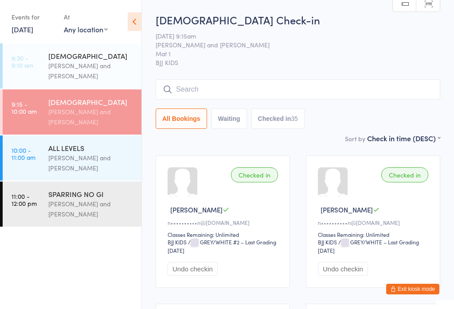
click at [268, 108] on div "All Bookings Waiting Checked in 35" at bounding box center [298, 104] width 285 height 50
click at [230, 90] on input "search" at bounding box center [298, 89] width 285 height 20
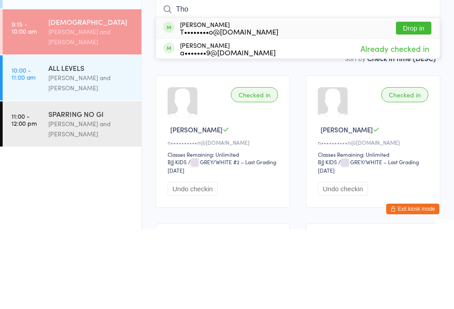
type input "Tho"
click at [261, 119] on div "[PERSON_NAME] a•••••••9@[DOMAIN_NAME] Already checked in" at bounding box center [298, 129] width 284 height 20
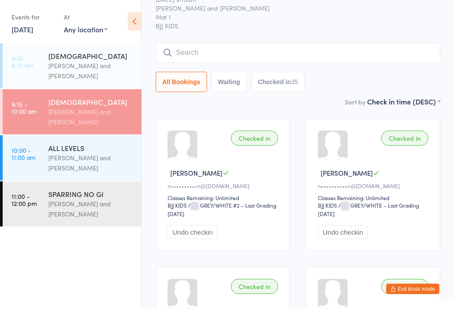
scroll to position [37, 0]
click at [46, 166] on link "10:00 - 11:00 am ALL LEVELS [PERSON_NAME] and [PERSON_NAME]" at bounding box center [72, 158] width 139 height 45
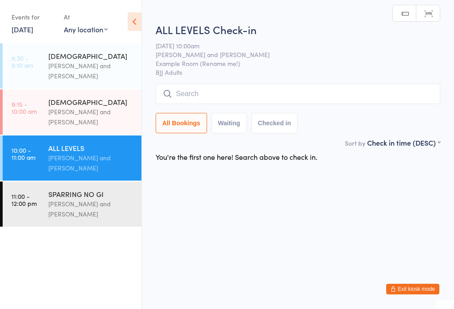
click at [205, 102] on input "search" at bounding box center [298, 94] width 285 height 20
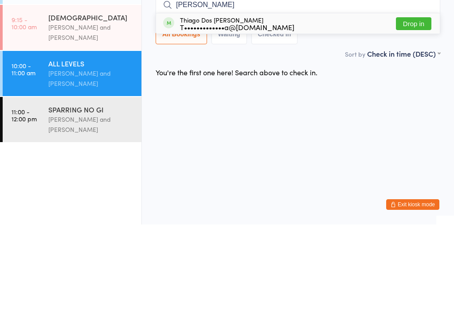
type input "[PERSON_NAME]"
click at [415, 102] on button "Drop in" at bounding box center [413, 108] width 35 height 13
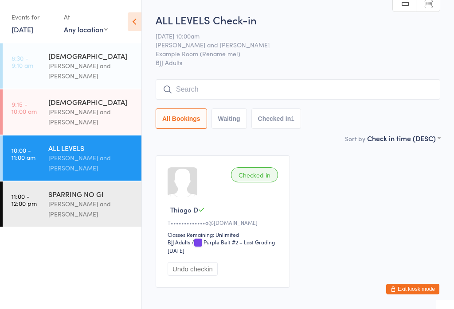
click at [94, 116] on div "[PERSON_NAME] and [PERSON_NAME]" at bounding box center [91, 117] width 86 height 20
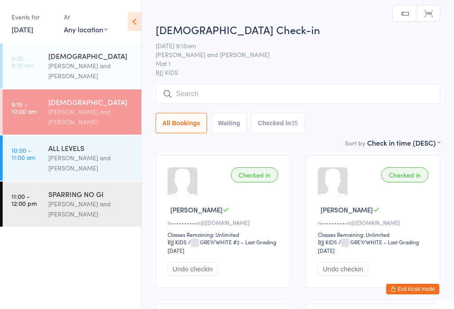
click at [239, 98] on input "search" at bounding box center [298, 94] width 285 height 20
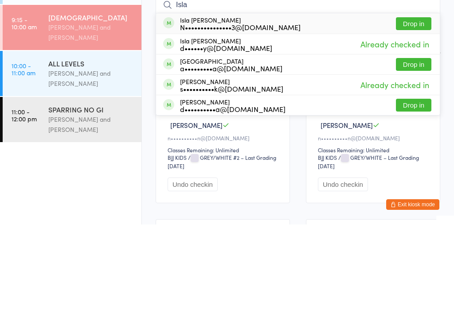
type input "Isla"
click at [421, 143] on button "Drop in" at bounding box center [413, 149] width 35 height 13
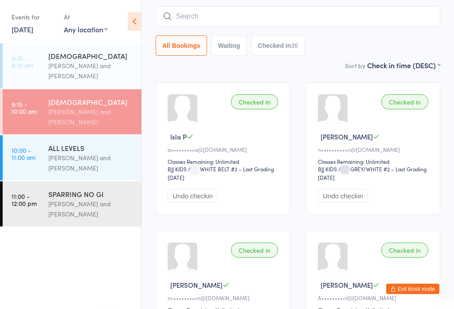
scroll to position [69, 0]
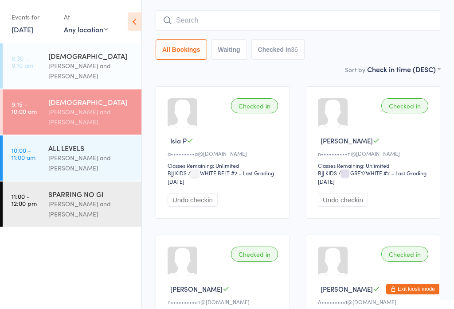
click at [322, 27] on input "search" at bounding box center [298, 20] width 285 height 20
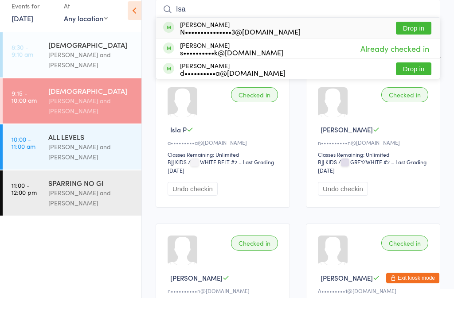
type input "Isab"
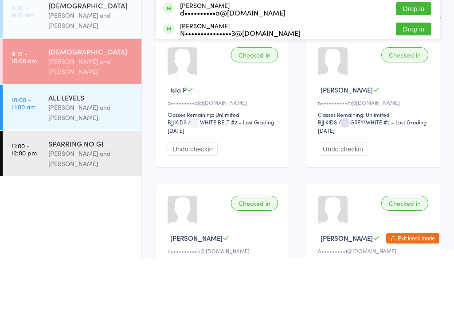
click at [88, 153] on div "Otamar Barreto and Marcelo Gomide" at bounding box center [91, 163] width 86 height 20
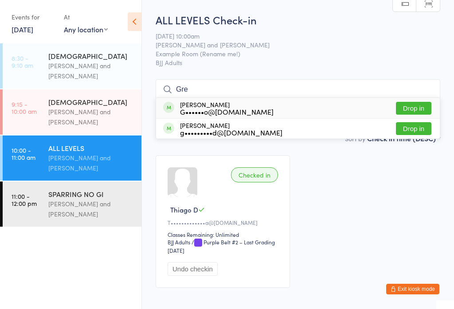
type input "Gre"
click at [418, 115] on button "Drop in" at bounding box center [413, 108] width 35 height 13
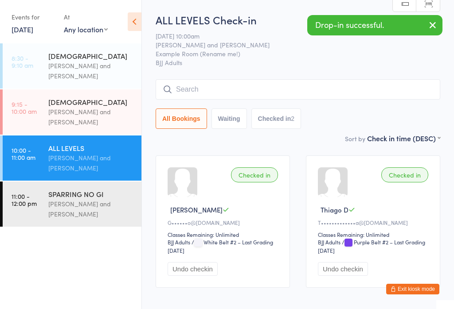
click at [105, 112] on div "Otamar Barreto and Marcelo Gomide" at bounding box center [91, 117] width 86 height 20
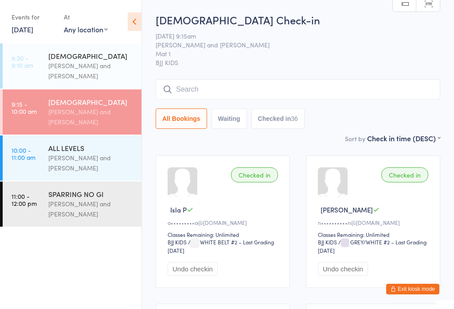
click at [297, 87] on input "search" at bounding box center [298, 89] width 285 height 20
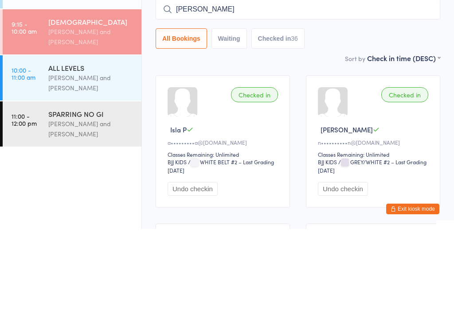
type input "Brody"
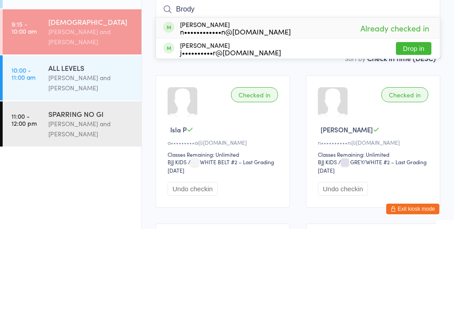
scroll to position [8, 0]
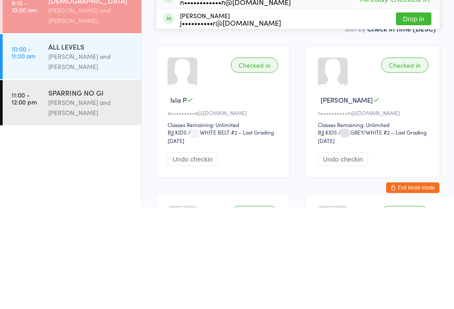
click at [108, 153] on div "Otamar Barreto and Marcelo Gomide" at bounding box center [91, 163] width 86 height 20
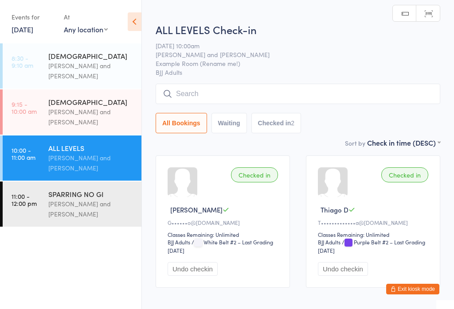
click at [223, 98] on input "search" at bounding box center [298, 94] width 285 height 20
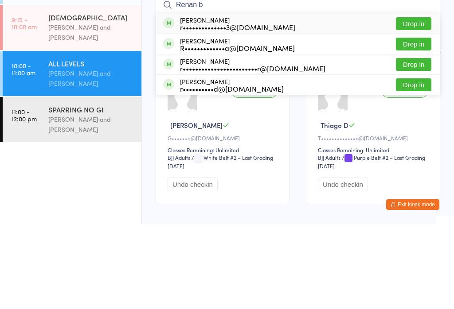
type input "Renan b"
click at [411, 102] on button "Drop in" at bounding box center [413, 108] width 35 height 13
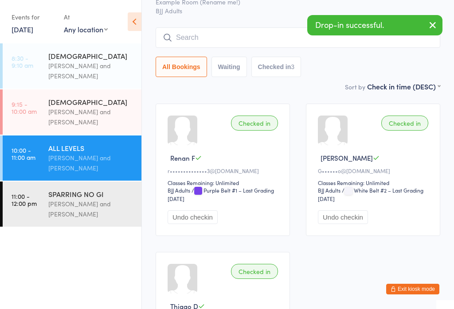
click at [99, 214] on div "Otamar Barreto and Marcelo Gomide" at bounding box center [91, 209] width 86 height 20
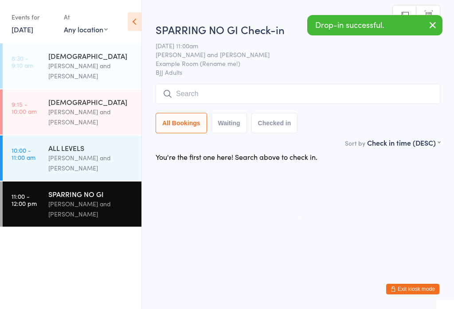
click at [213, 94] on input "search" at bounding box center [298, 94] width 285 height 20
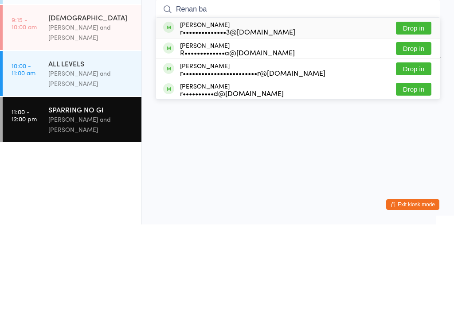
type input "Renan ba"
click at [411, 123] on div "Rennan Giraldi R•••••••••••••a@hotmail.com Drop in" at bounding box center [298, 133] width 284 height 20
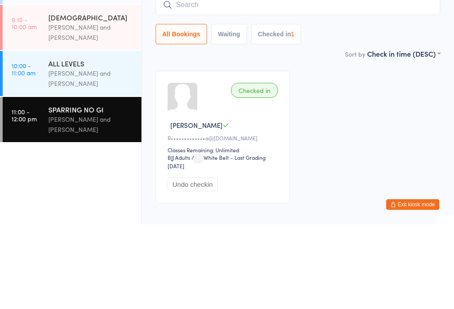
click at [111, 153] on div "Otamar Barreto and Marcelo Gomide" at bounding box center [91, 163] width 86 height 20
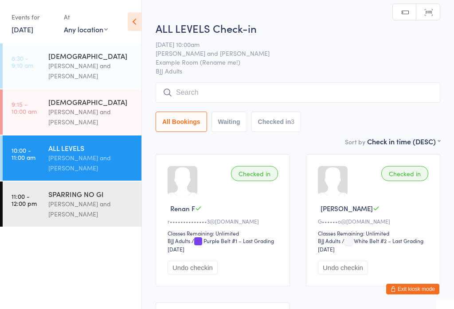
click at [223, 99] on input "search" at bounding box center [298, 92] width 285 height 20
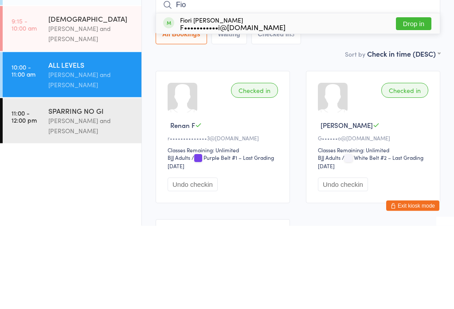
type input "Fio"
click at [421, 101] on button "Drop in" at bounding box center [413, 107] width 35 height 13
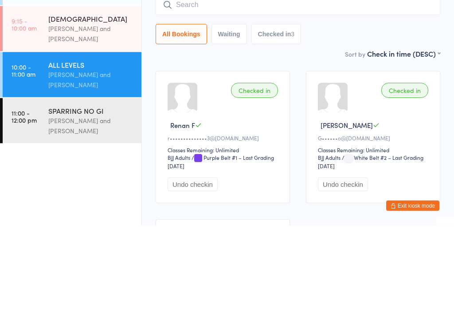
scroll to position [85, 0]
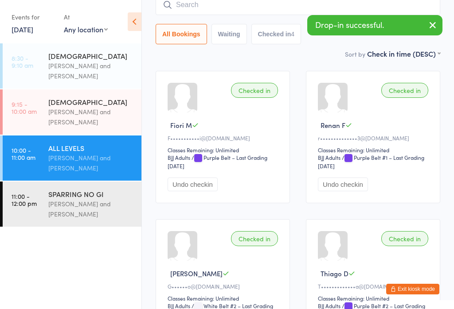
click at [104, 208] on div "Otamar Barreto and Marcelo Gomide" at bounding box center [91, 209] width 86 height 20
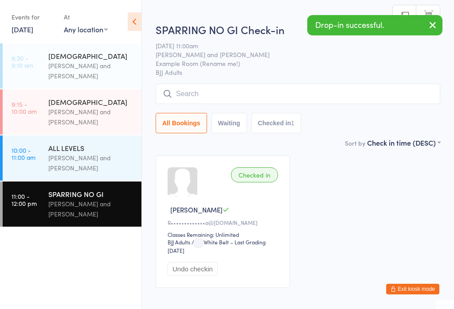
click at [279, 104] on input "search" at bounding box center [298, 94] width 285 height 20
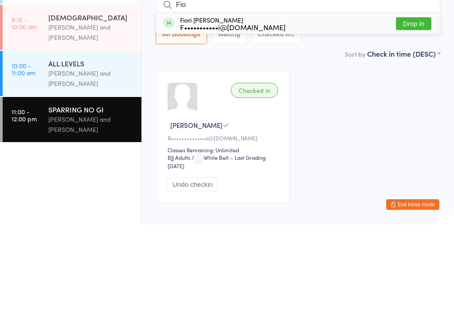
type input "Fio"
click at [416, 102] on button "Drop in" at bounding box center [413, 108] width 35 height 13
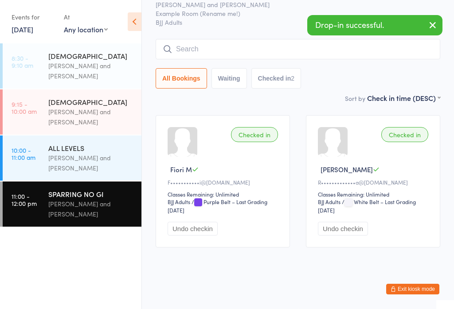
click at [252, 48] on input "search" at bounding box center [298, 49] width 285 height 20
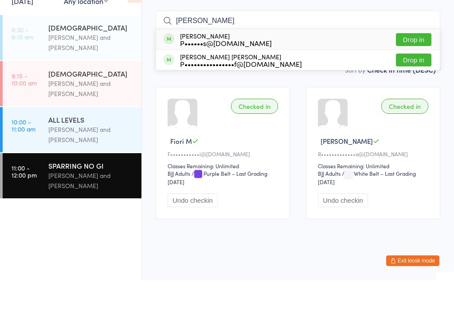
type input "Patrici"
click at [412, 82] on button "Drop in" at bounding box center [413, 88] width 35 height 13
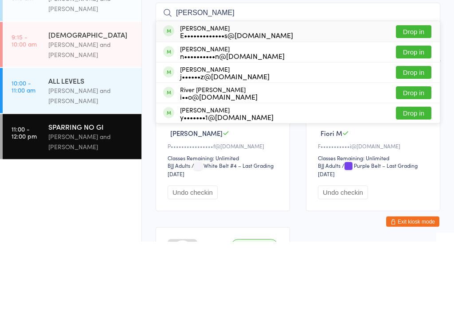
scroll to position [1, 0]
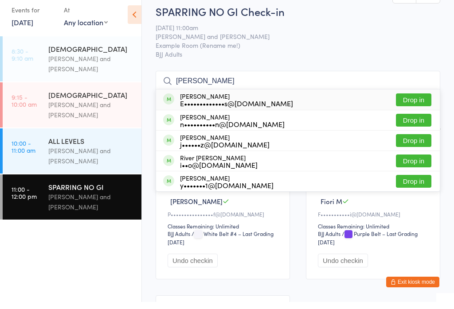
type input "james"
click at [342, 39] on span "Otamar Barreto and Marcelo Gomide" at bounding box center [291, 43] width 271 height 9
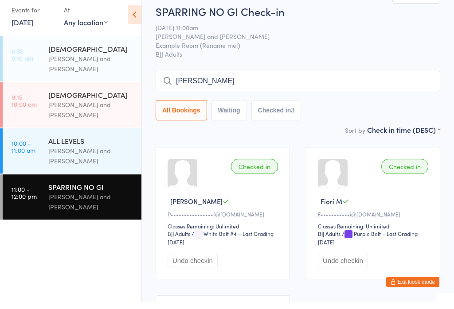
scroll to position [9, 0]
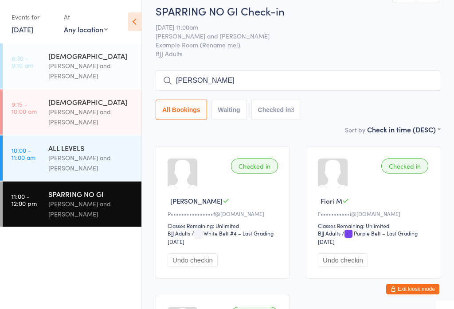
click at [100, 110] on div "Otamar Barreto and Marcelo Gomide" at bounding box center [91, 117] width 86 height 20
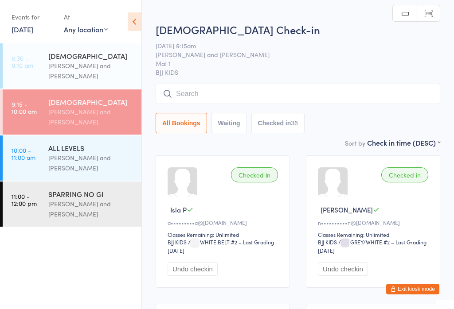
click at [202, 92] on input "search" at bounding box center [298, 94] width 285 height 20
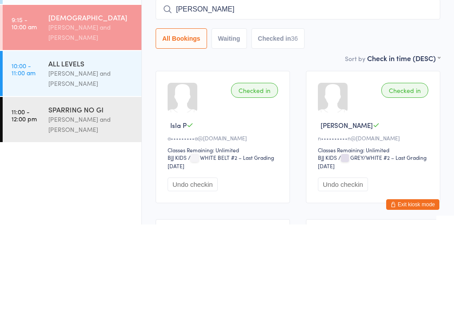
type input "James"
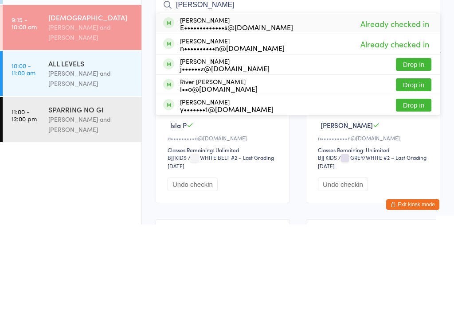
click at [85, 153] on div "Otamar Barreto and Marcelo Gomide" at bounding box center [91, 163] width 86 height 20
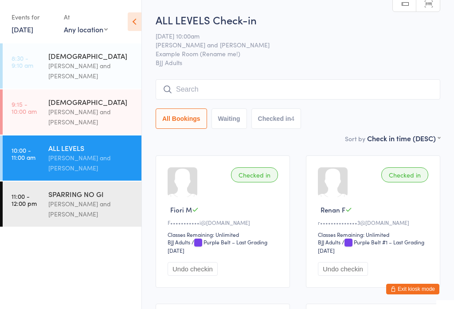
click at [37, 120] on link "9:15 - 10:00 am 6 - 15 YO Otamar Barreto and Marcelo Gomide" at bounding box center [72, 112] width 139 height 45
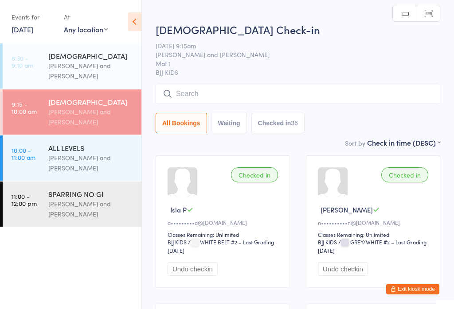
click at [68, 153] on div "ALL LEVELS" at bounding box center [91, 148] width 86 height 10
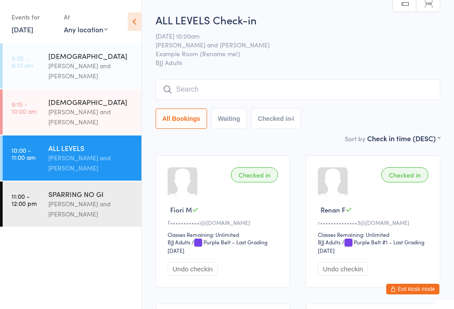
click at [232, 90] on input "search" at bounding box center [298, 89] width 285 height 20
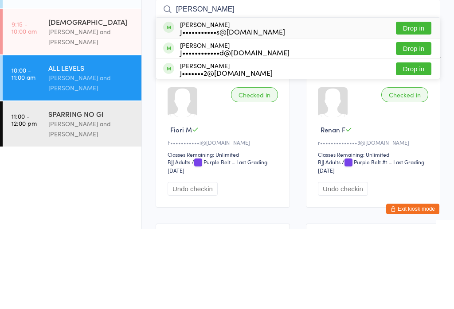
type input "Josh"
click at [417, 102] on button "Drop in" at bounding box center [413, 108] width 35 height 13
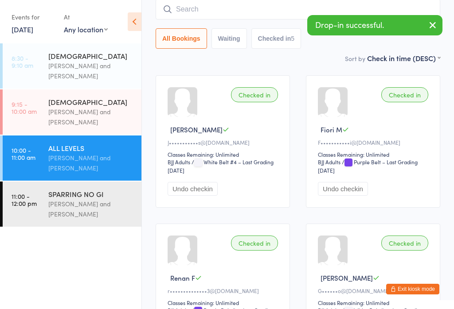
click at [274, 11] on input "search" at bounding box center [298, 9] width 285 height 20
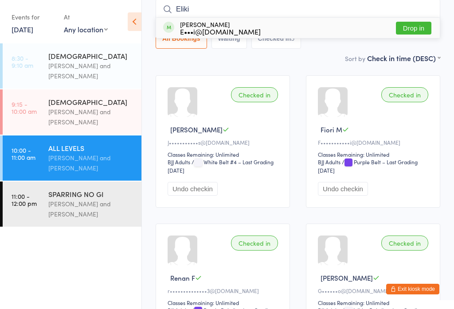
type input "Eliki"
click at [303, 31] on div "Eliki Sagoa E•••i@baravifitness.com.au Drop in" at bounding box center [298, 28] width 284 height 20
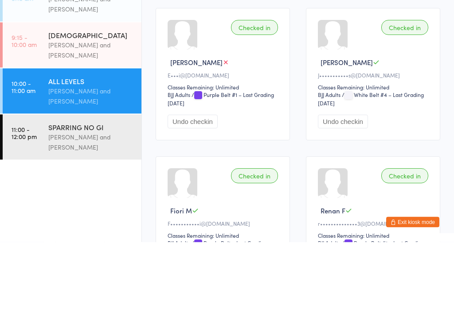
click at [260, 87] on div "Checked in" at bounding box center [254, 94] width 47 height 15
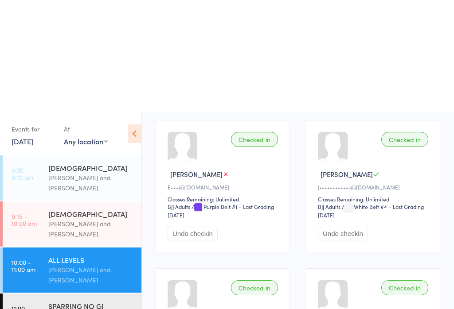
scroll to position [0, 0]
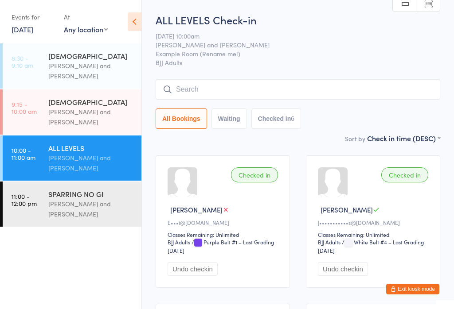
click at [176, 85] on input "search" at bounding box center [298, 89] width 285 height 20
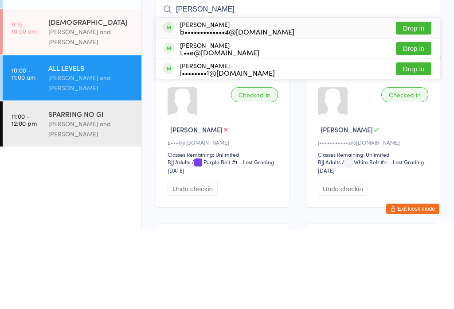
type input "Lukas"
click at [196, 101] on div "Lukas Buday b•••••••••••••4@gmail.com" at bounding box center [237, 108] width 114 height 14
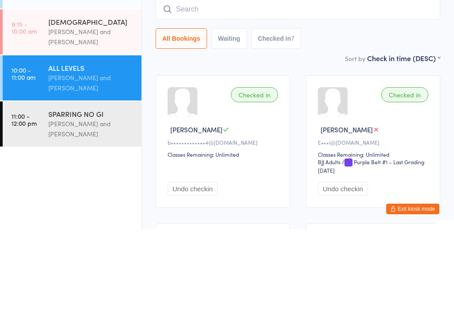
scroll to position [80, 0]
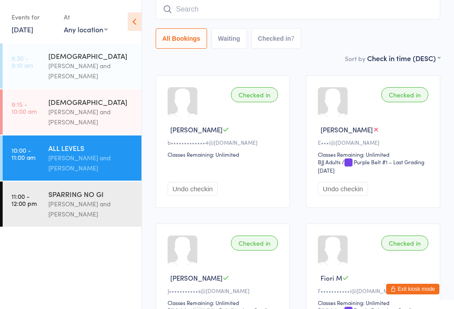
click at [276, 5] on input "search" at bounding box center [298, 9] width 285 height 20
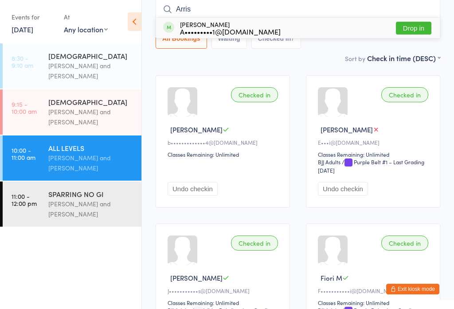
type input "Arris"
click at [420, 34] on button "Drop in" at bounding box center [413, 28] width 35 height 13
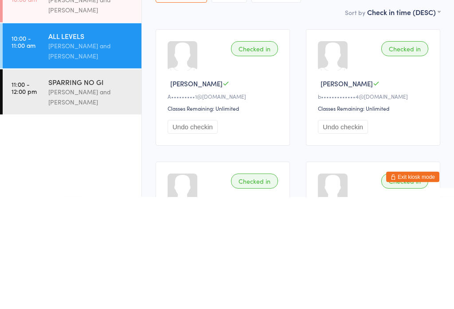
scroll to position [0, 0]
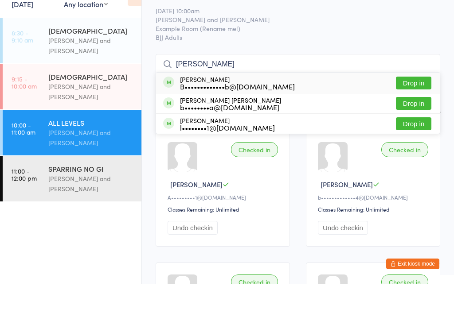
type input "bruno l"
click at [414, 122] on button "Drop in" at bounding box center [413, 128] width 35 height 13
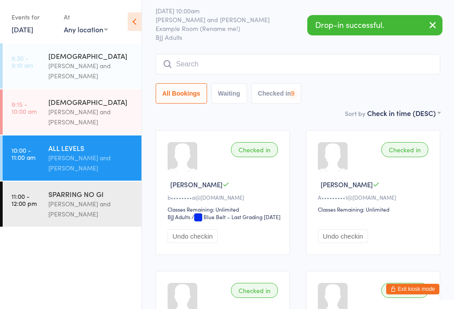
click at [213, 64] on input "search" at bounding box center [298, 64] width 285 height 20
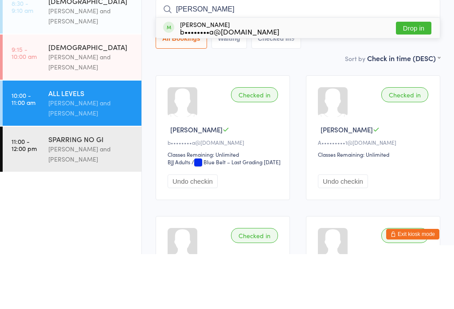
type input "Alyne"
click at [410, 77] on button "Drop in" at bounding box center [413, 83] width 35 height 13
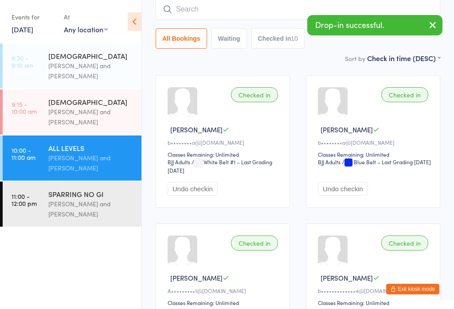
click at [94, 203] on div "Otamar Barreto and Marcelo Gomide" at bounding box center [91, 209] width 86 height 20
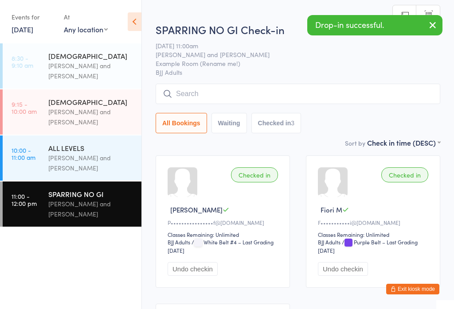
click at [207, 97] on input "search" at bounding box center [298, 94] width 285 height 20
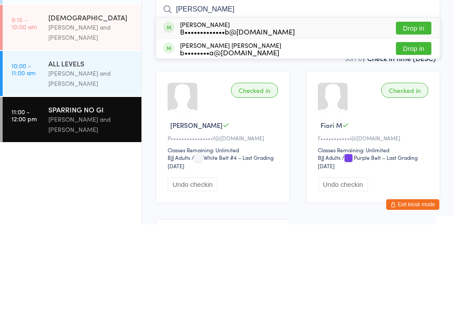
type input "Bruno"
click at [413, 127] on button "Drop in" at bounding box center [413, 133] width 35 height 13
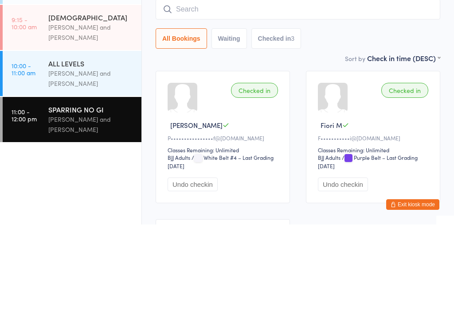
scroll to position [85, 0]
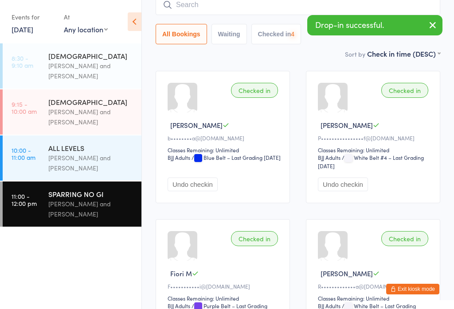
click at [222, 13] on input "search" at bounding box center [298, 5] width 285 height 20
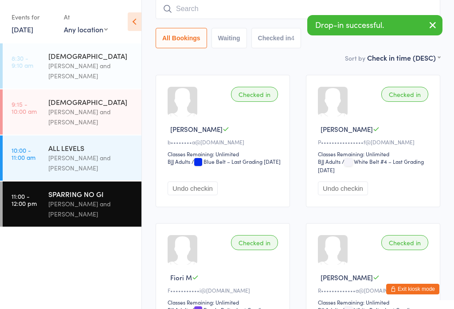
scroll to position [80, 0]
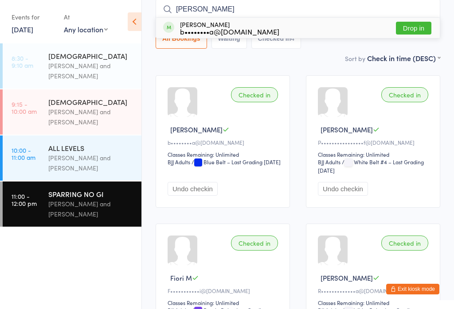
type input "Alyne"
click at [405, 30] on button "Drop in" at bounding box center [413, 28] width 35 height 13
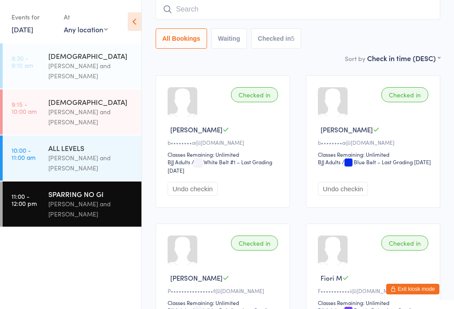
click at [86, 156] on div "Otamar Barreto and Marcelo Gomide" at bounding box center [91, 163] width 86 height 20
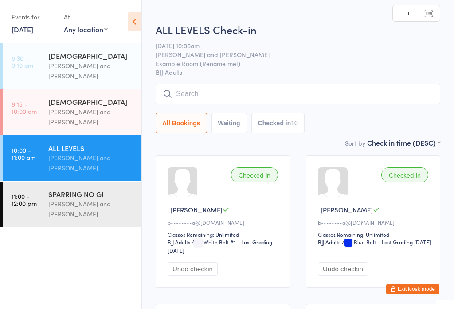
click at [251, 101] on input "search" at bounding box center [298, 94] width 285 height 20
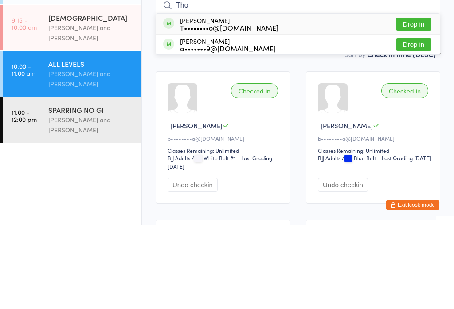
type input "Tho"
click at [419, 102] on button "Drop in" at bounding box center [413, 108] width 35 height 13
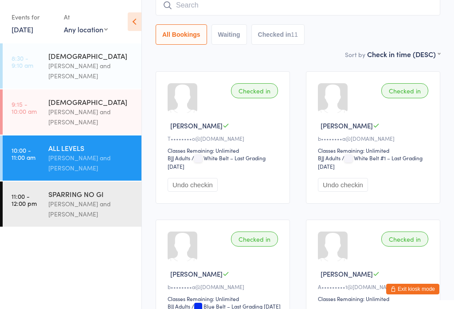
click at [237, 14] on input "search" at bounding box center [298, 5] width 285 height 20
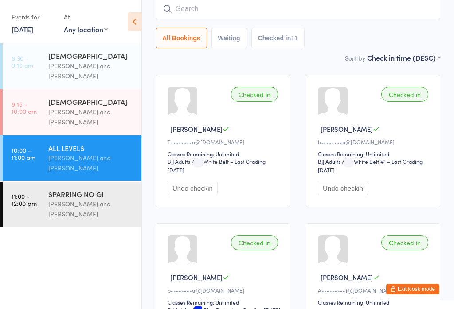
scroll to position [80, 0]
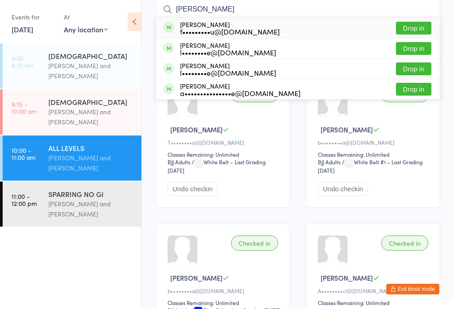
type input "Andy"
click at [413, 25] on button "Drop in" at bounding box center [413, 28] width 35 height 13
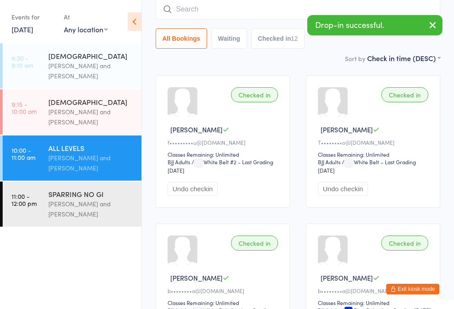
click at [234, 12] on input "search" at bounding box center [298, 9] width 285 height 20
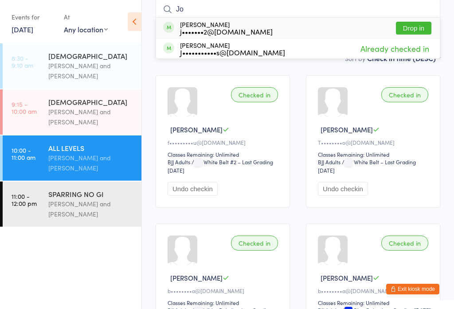
type input "Jo"
click at [407, 27] on button "Drop in" at bounding box center [413, 28] width 35 height 13
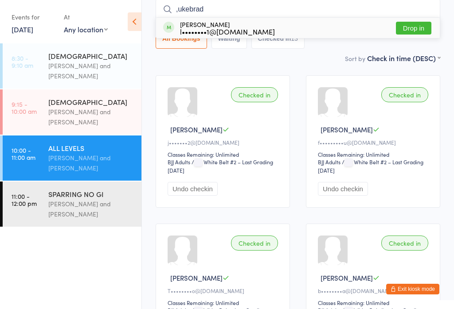
type input ",ukebrad"
click at [420, 27] on button "Drop in" at bounding box center [413, 28] width 35 height 13
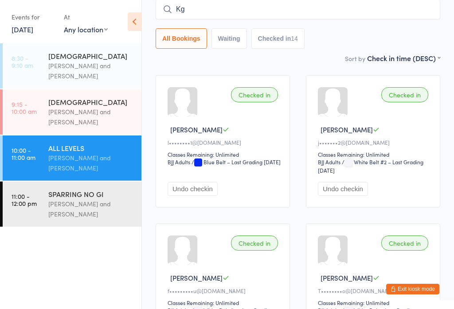
type input "K"
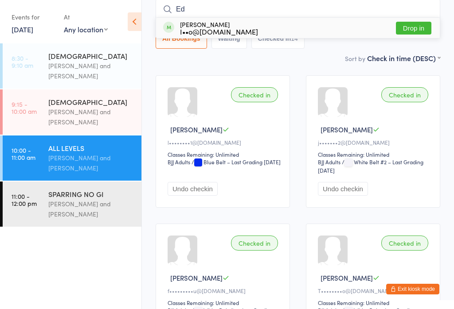
type input "Ed"
click at [417, 29] on button "Drop in" at bounding box center [413, 28] width 35 height 13
